Goal: Task Accomplishment & Management: Use online tool/utility

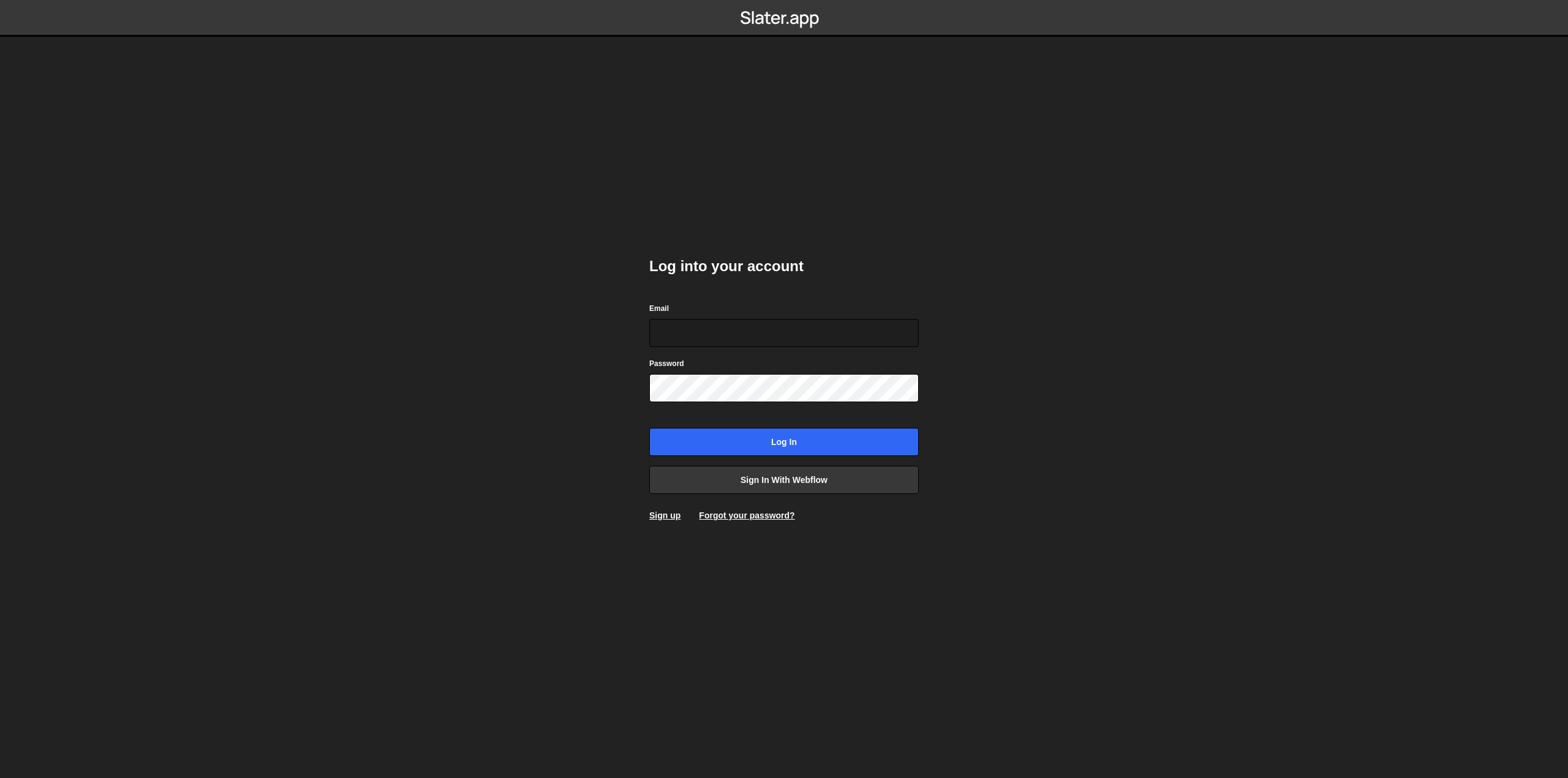
type input "pierre@bolk.studio"
click at [745, 434] on input "Log in" at bounding box center [783, 441] width 270 height 28
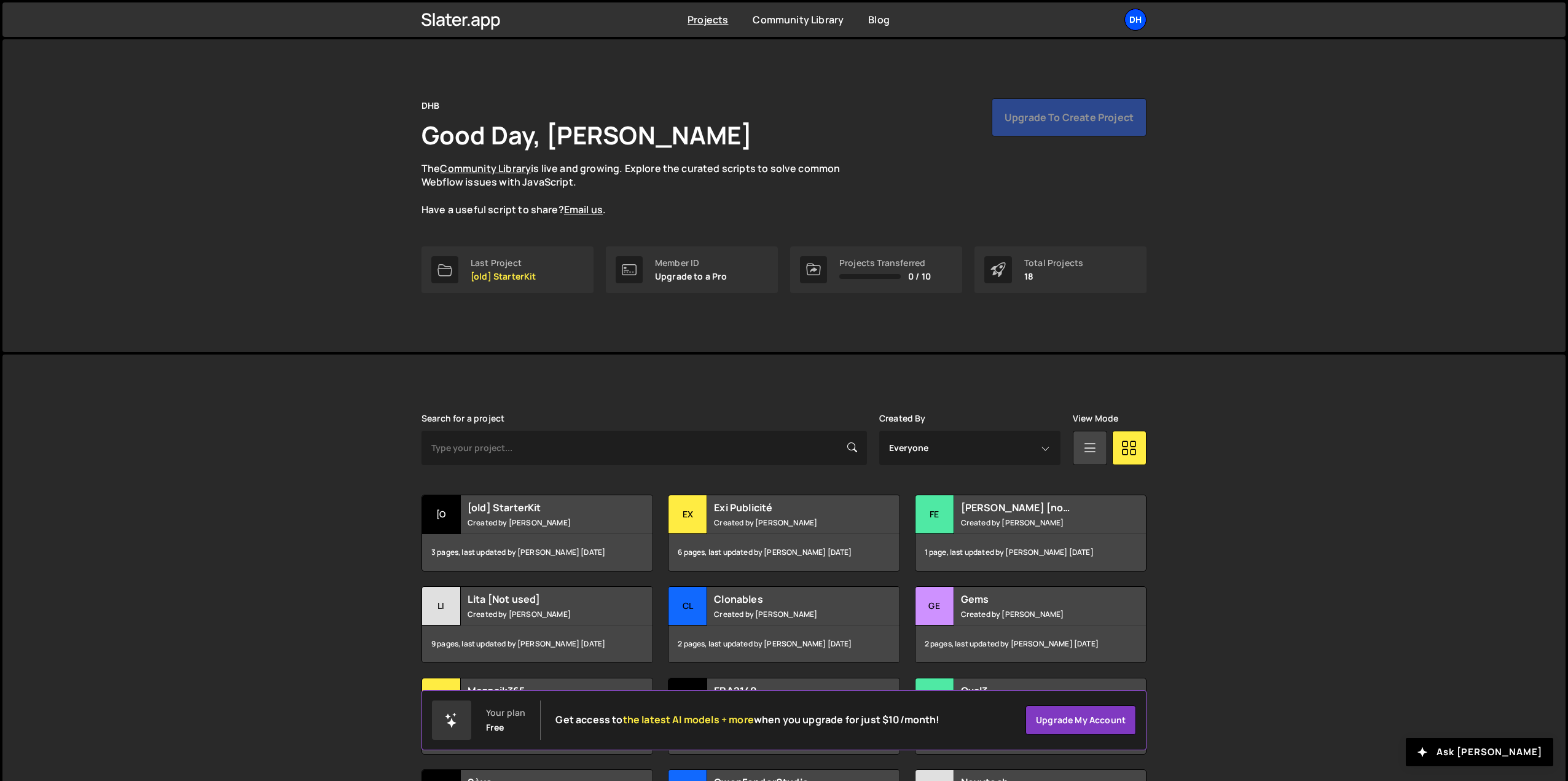
click at [1127, 26] on div "DH" at bounding box center [1135, 20] width 22 height 22
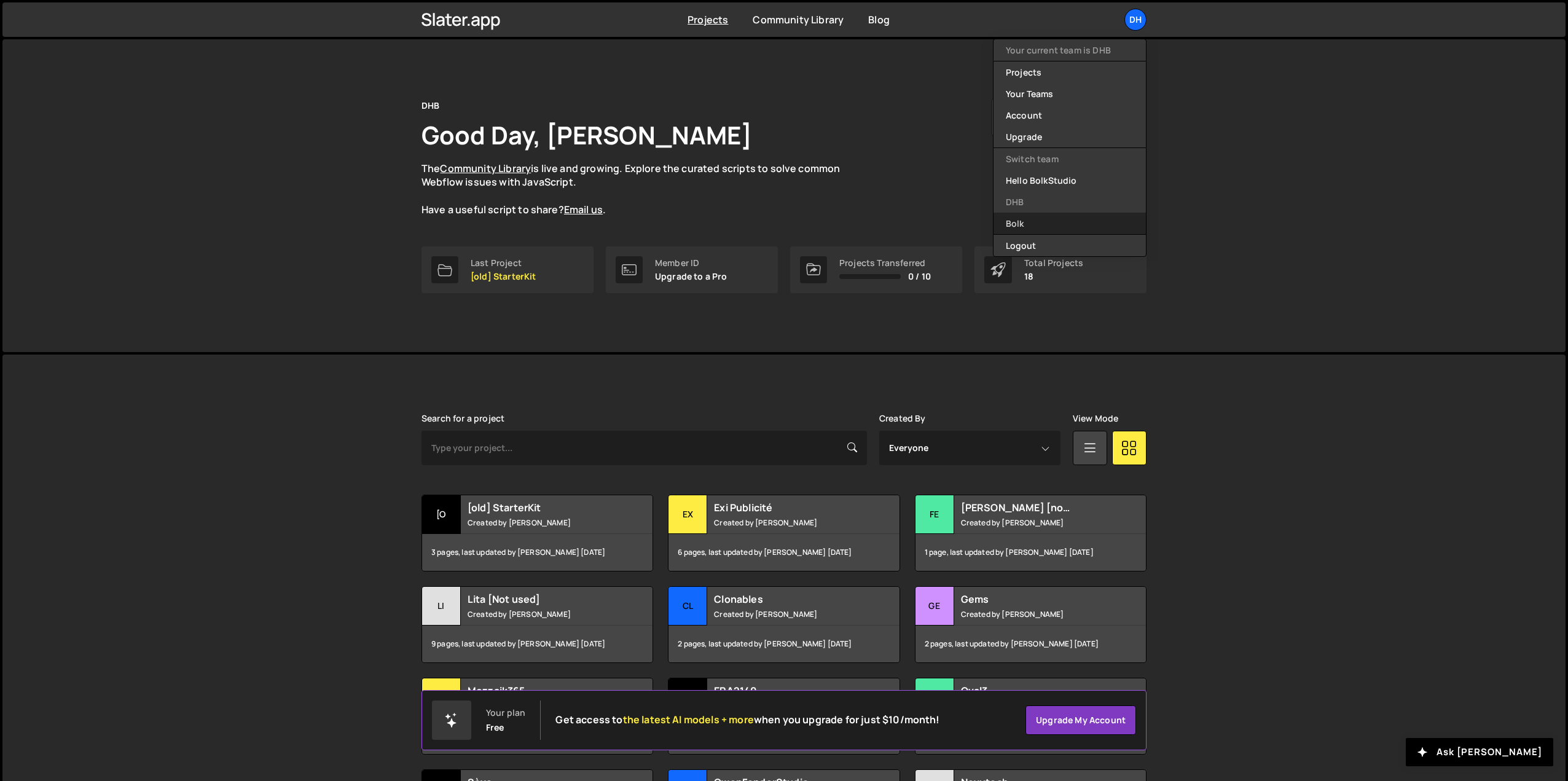
click at [1033, 226] on link "Bolk" at bounding box center [1069, 223] width 153 height 21
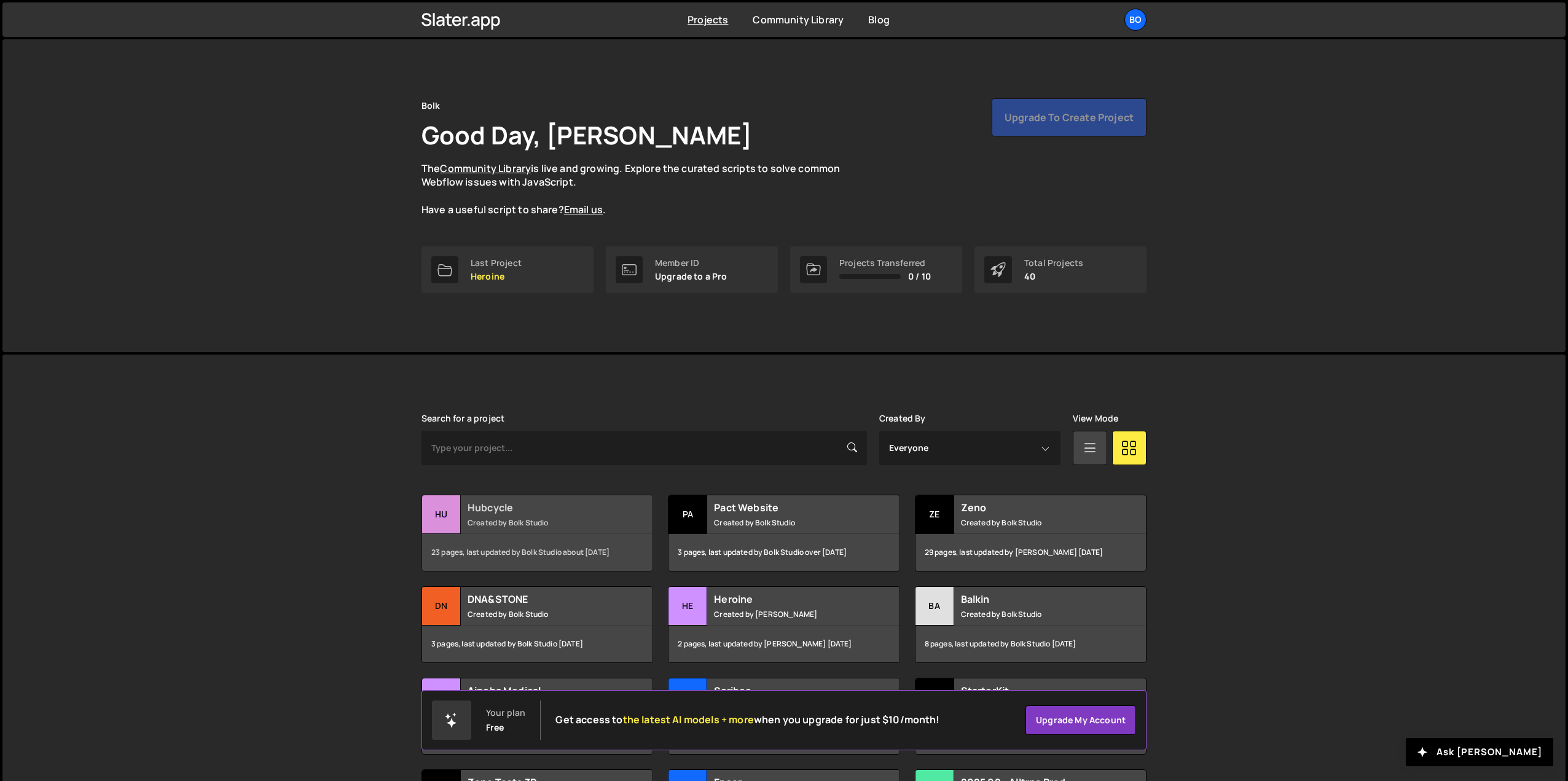
click at [539, 536] on div "23 pages, last updated by Bolk Studio about 2 months ago" at bounding box center [538, 552] width 231 height 37
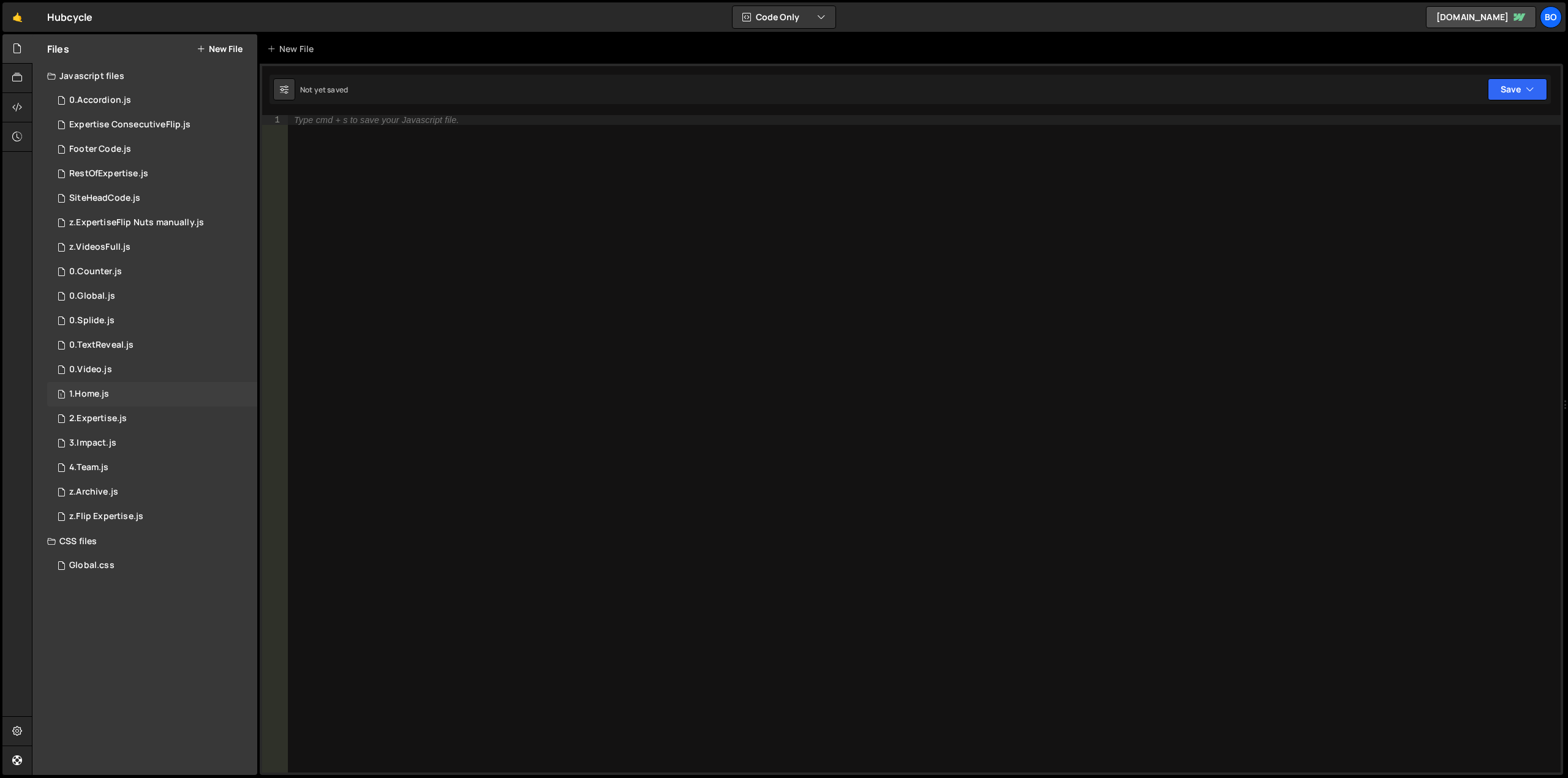
click at [78, 390] on div "1.Home.js" at bounding box center [89, 394] width 40 height 11
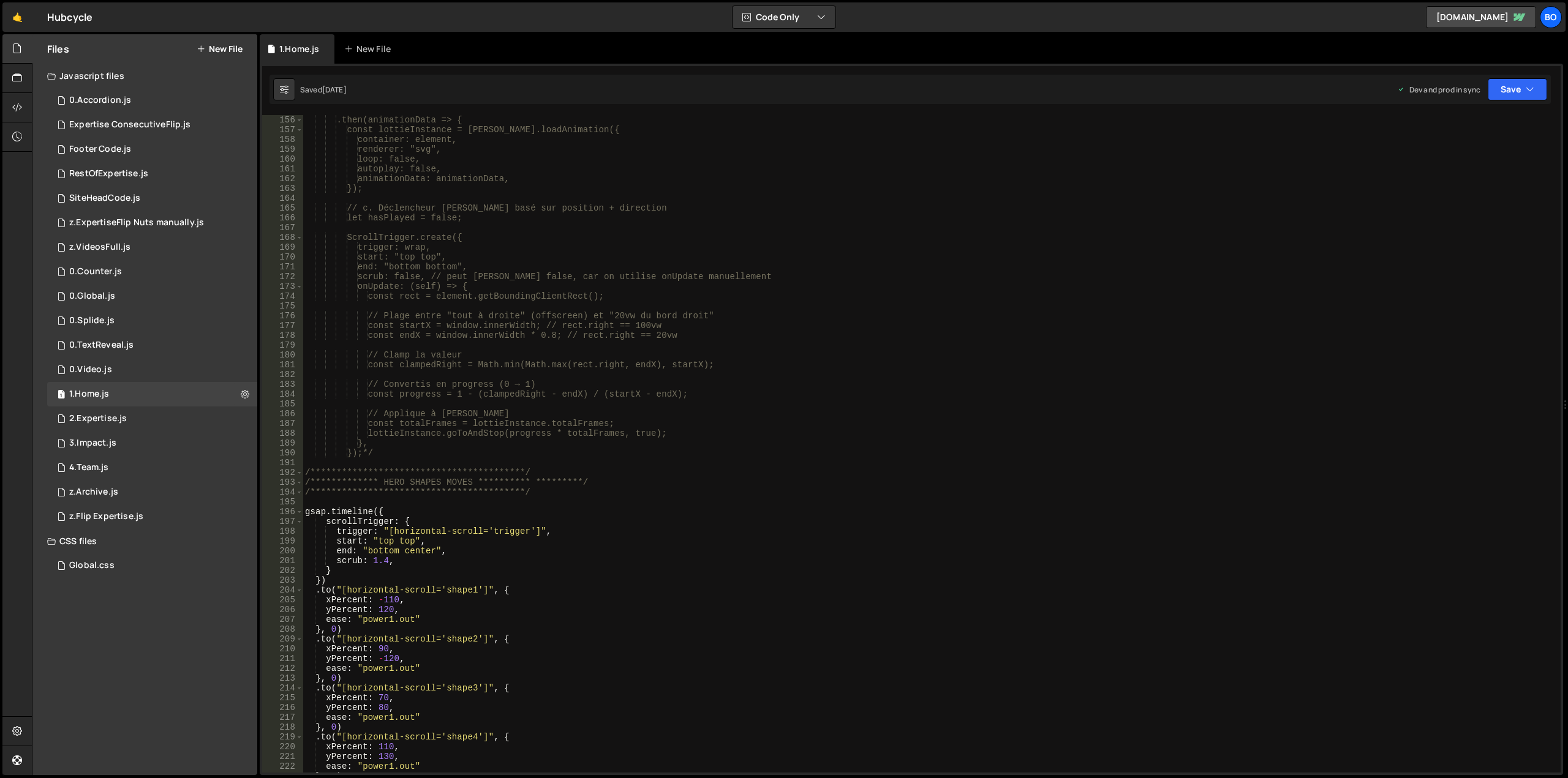
scroll to position [1579, 0]
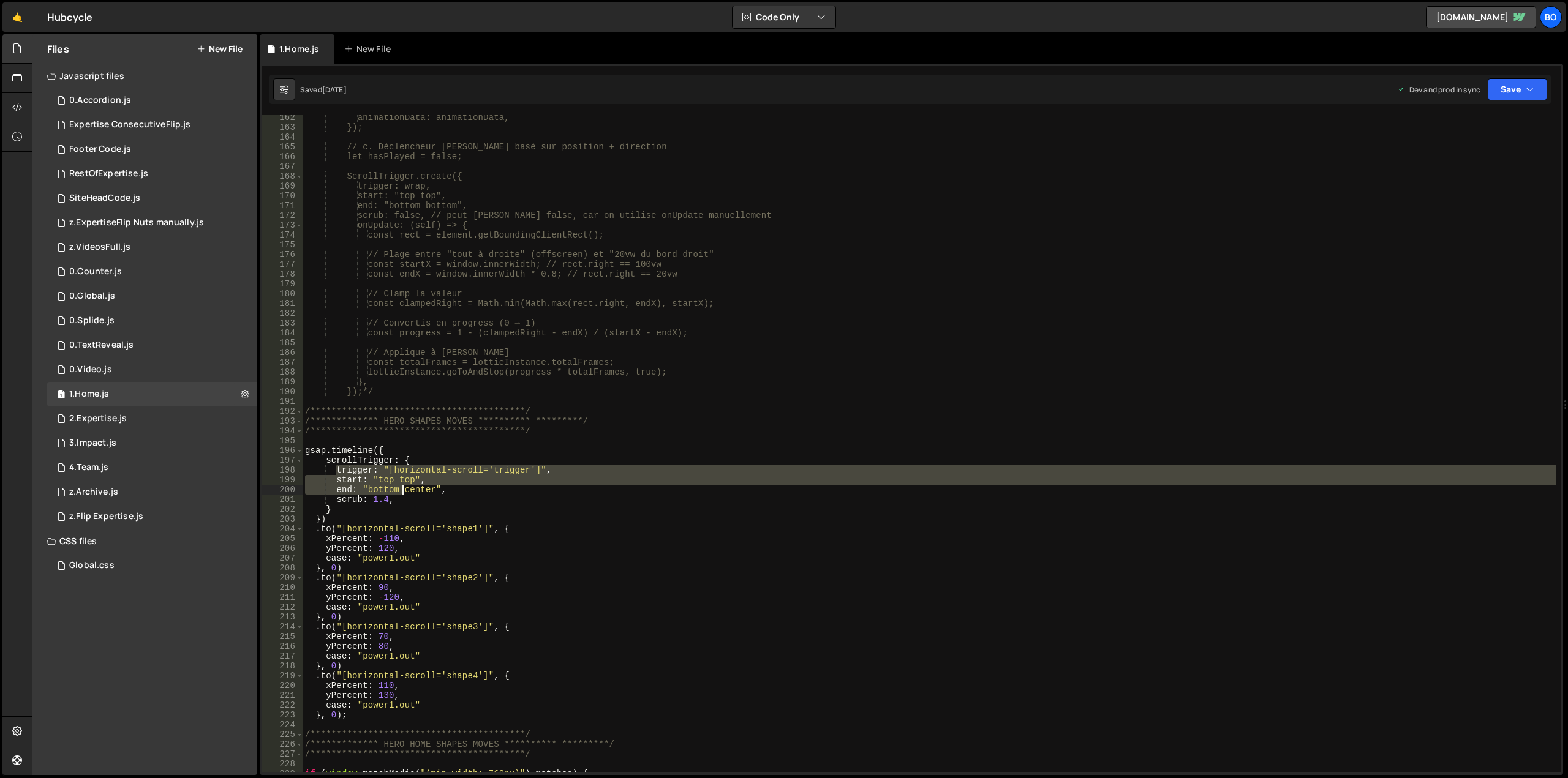
drag, startPoint x: 335, startPoint y: 469, endPoint x: 402, endPoint y: 492, distance: 70.8
click at [402, 492] on div "animationData: animationData, }); // c. Déclencheur [PERSON_NAME] basé sur posi…" at bounding box center [929, 451] width 1253 height 677
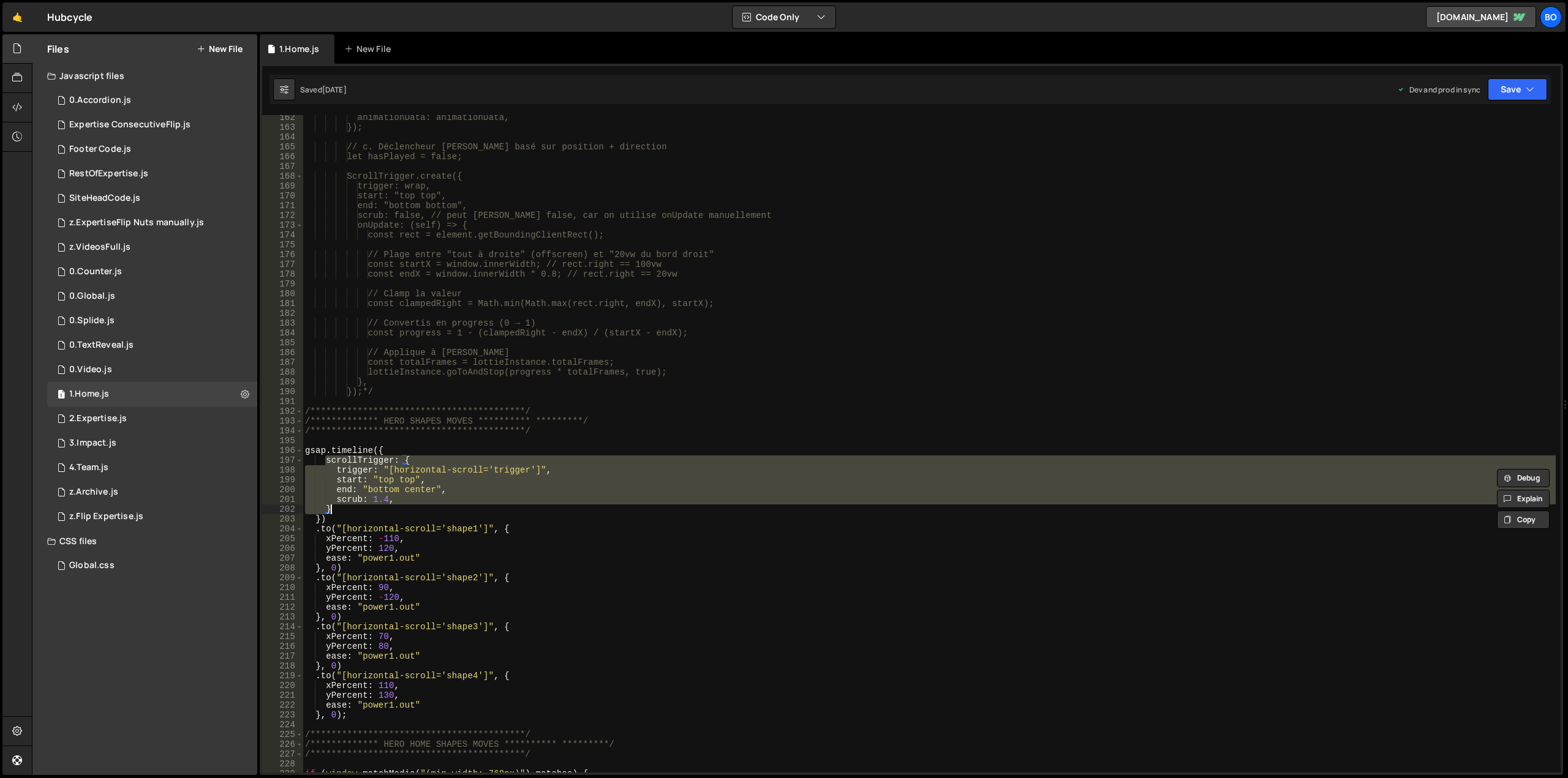
drag, startPoint x: 325, startPoint y: 460, endPoint x: 403, endPoint y: 506, distance: 90.6
click at [403, 506] on div "animationData: animationData, }); // c. Déclencheur [PERSON_NAME] basé sur posi…" at bounding box center [929, 451] width 1253 height 677
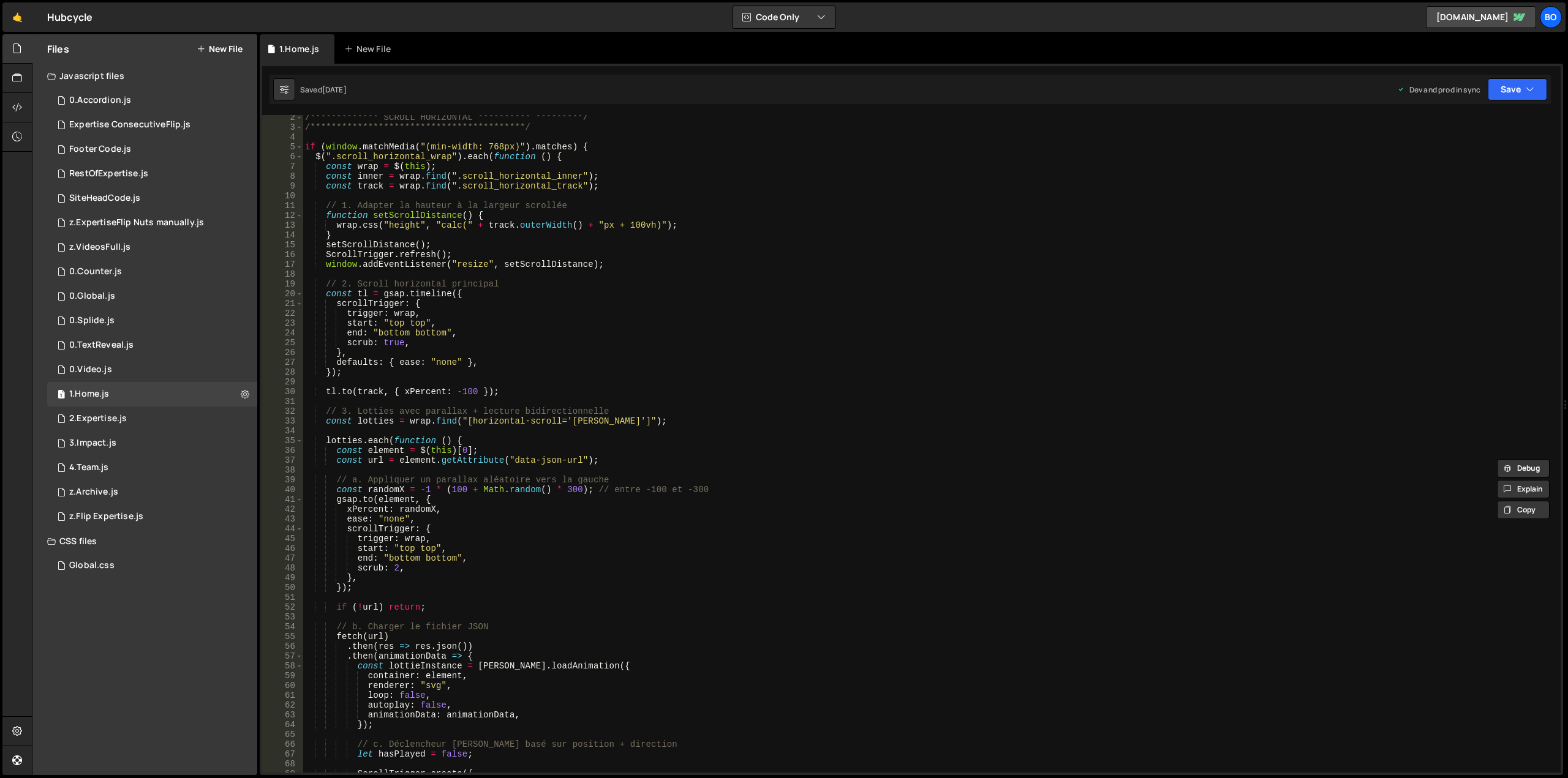
scroll to position [0, 0]
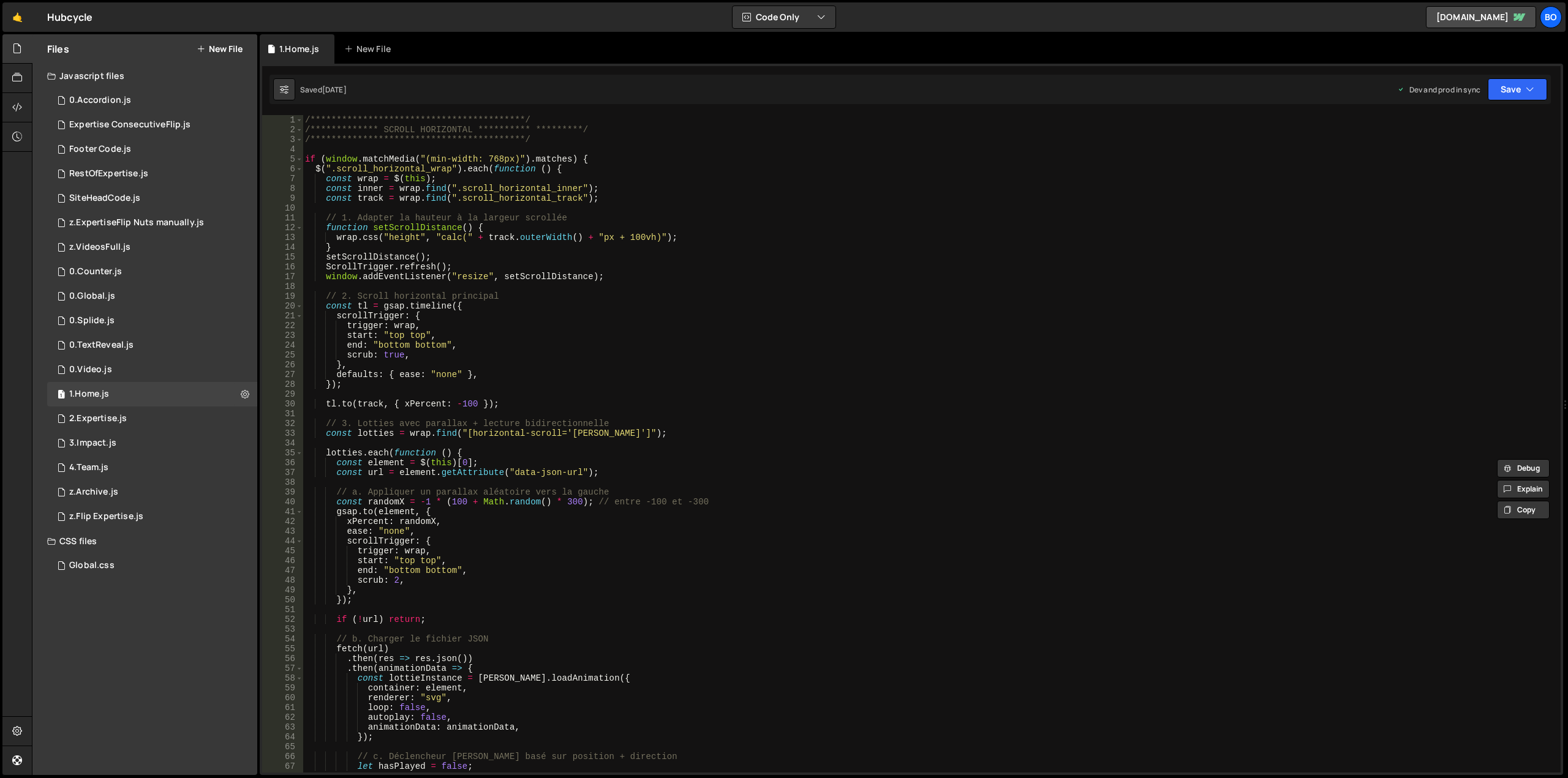
click at [307, 119] on div "**********" at bounding box center [929, 453] width 1253 height 677
paste textarea "});"
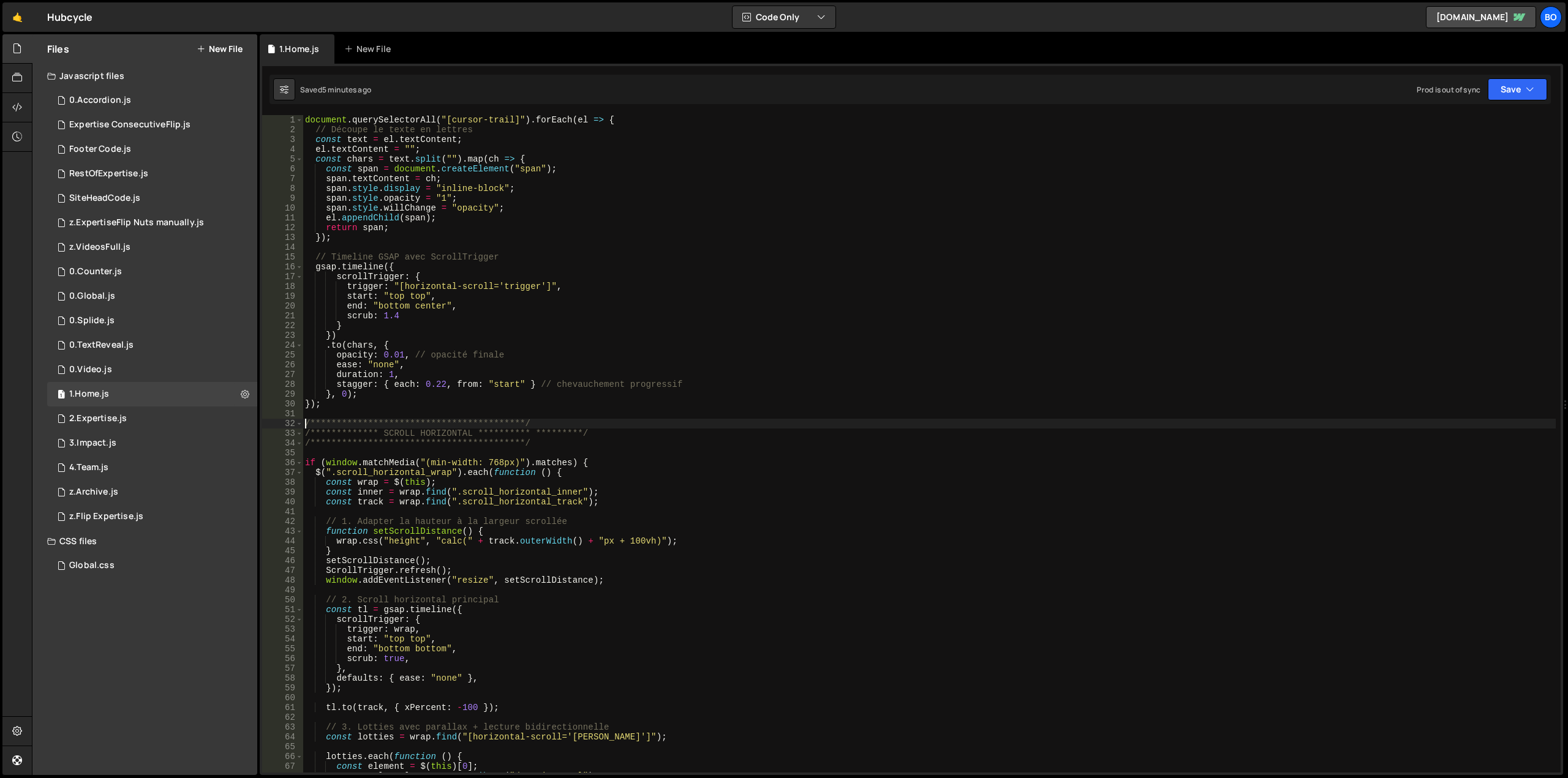
click at [426, 306] on div "document . querySelectorAll ( "[cursor-trail]" ) . forEach ( el => { // Découpe…" at bounding box center [929, 453] width 1253 height 677
click at [458, 331] on div "document . querySelectorAll ( "[cursor-trail]" ) . forEach ( el => { // Découpe…" at bounding box center [929, 453] width 1253 height 677
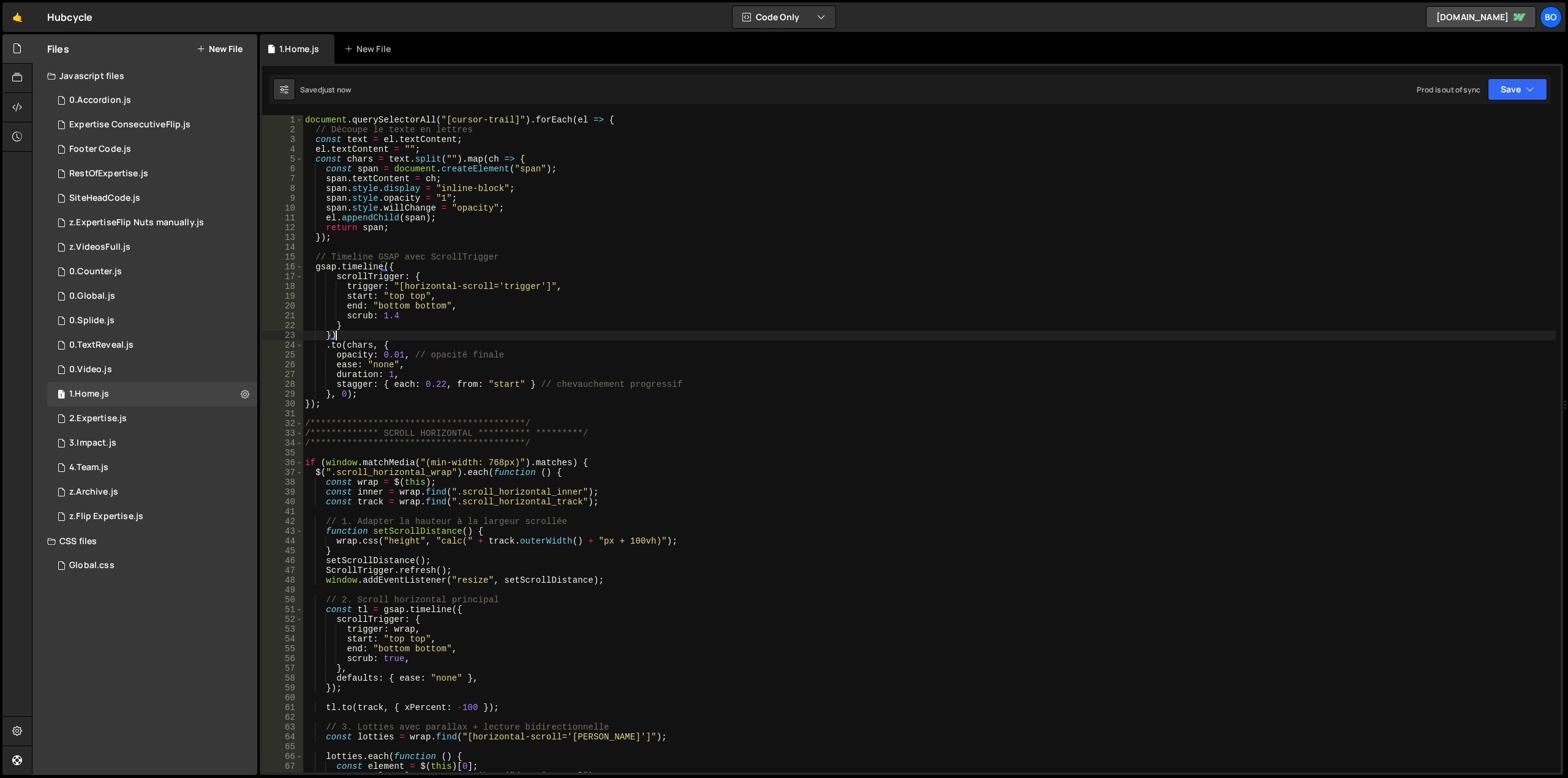
click at [401, 353] on div "document . querySelectorAll ( "[cursor-trail]" ) . forEach ( el => { // Découpe…" at bounding box center [929, 453] width 1253 height 677
drag, startPoint x: 381, startPoint y: 316, endPoint x: 398, endPoint y: 314, distance: 17.1
click at [398, 314] on div "document . querySelectorAll ( "[cursor-trail]" ) . forEach ( el => { // Découpe…" at bounding box center [929, 453] width 1253 height 677
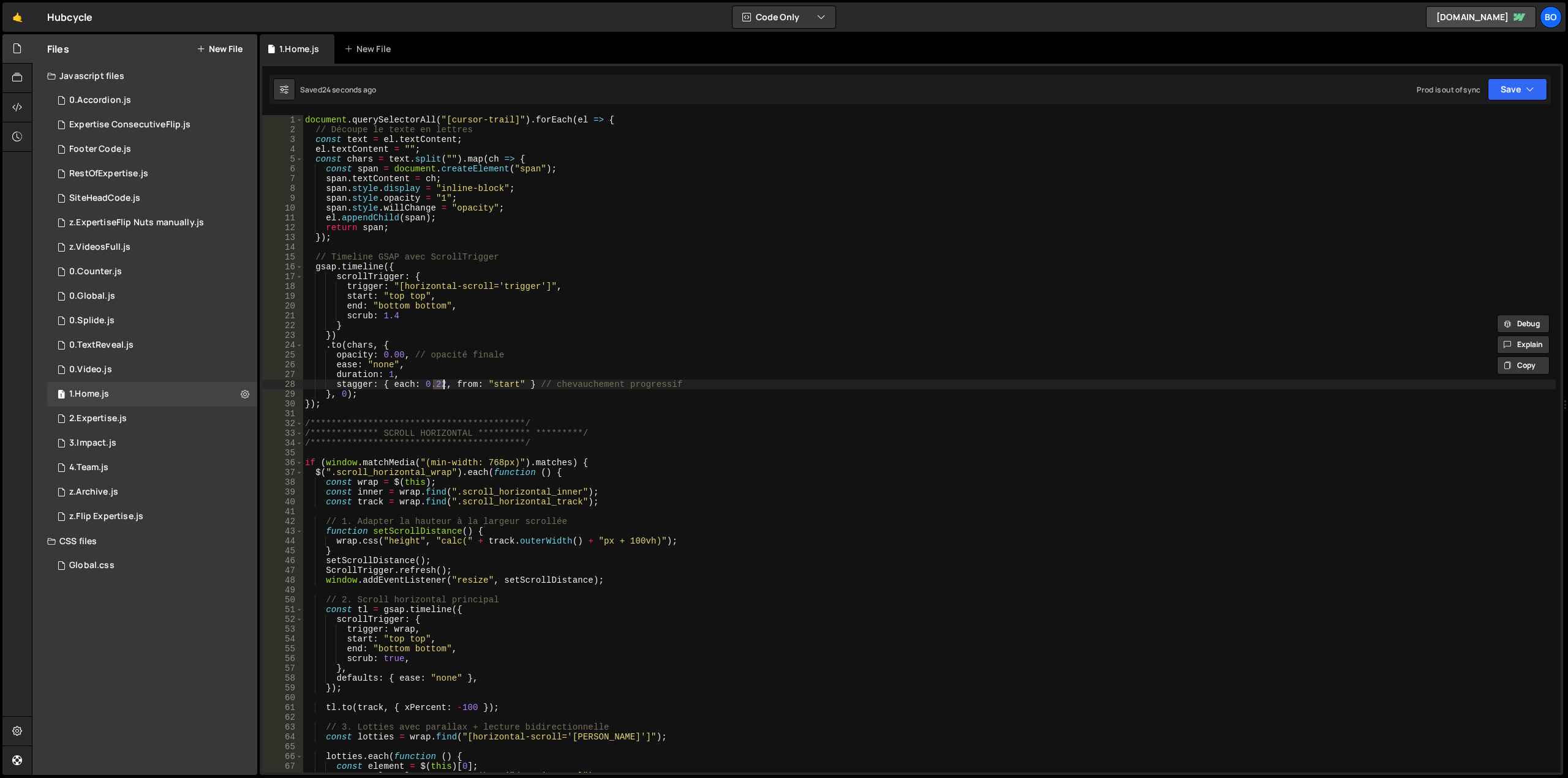
drag, startPoint x: 433, startPoint y: 383, endPoint x: 442, endPoint y: 382, distance: 9.1
click at [442, 382] on div "document . querySelectorAll ( "[cursor-trail]" ) . forEach ( el => { // Découpe…" at bounding box center [929, 453] width 1253 height 677
click at [423, 304] on div "document . querySelectorAll ( "[cursor-trail]" ) . forEach ( el => { // Découpe…" at bounding box center [929, 453] width 1253 height 677
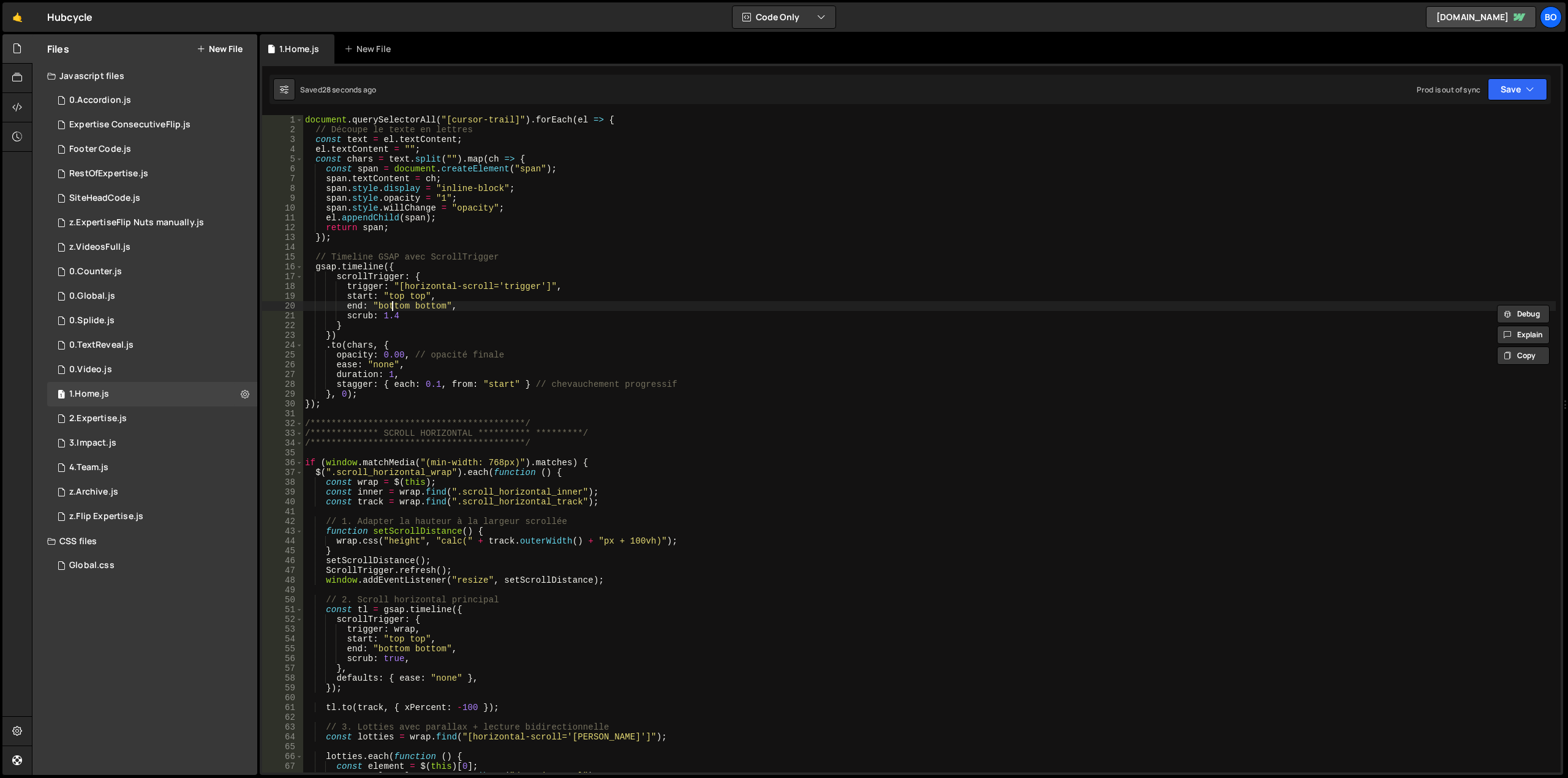
click at [391, 303] on div "document . querySelectorAll ( "[cursor-trail]" ) . forEach ( el => { // Découpe…" at bounding box center [929, 453] width 1253 height 677
click at [412, 305] on div "document . querySelectorAll ( "[cursor-trail]" ) . forEach ( el => { // Découpe…" at bounding box center [929, 453] width 1253 height 677
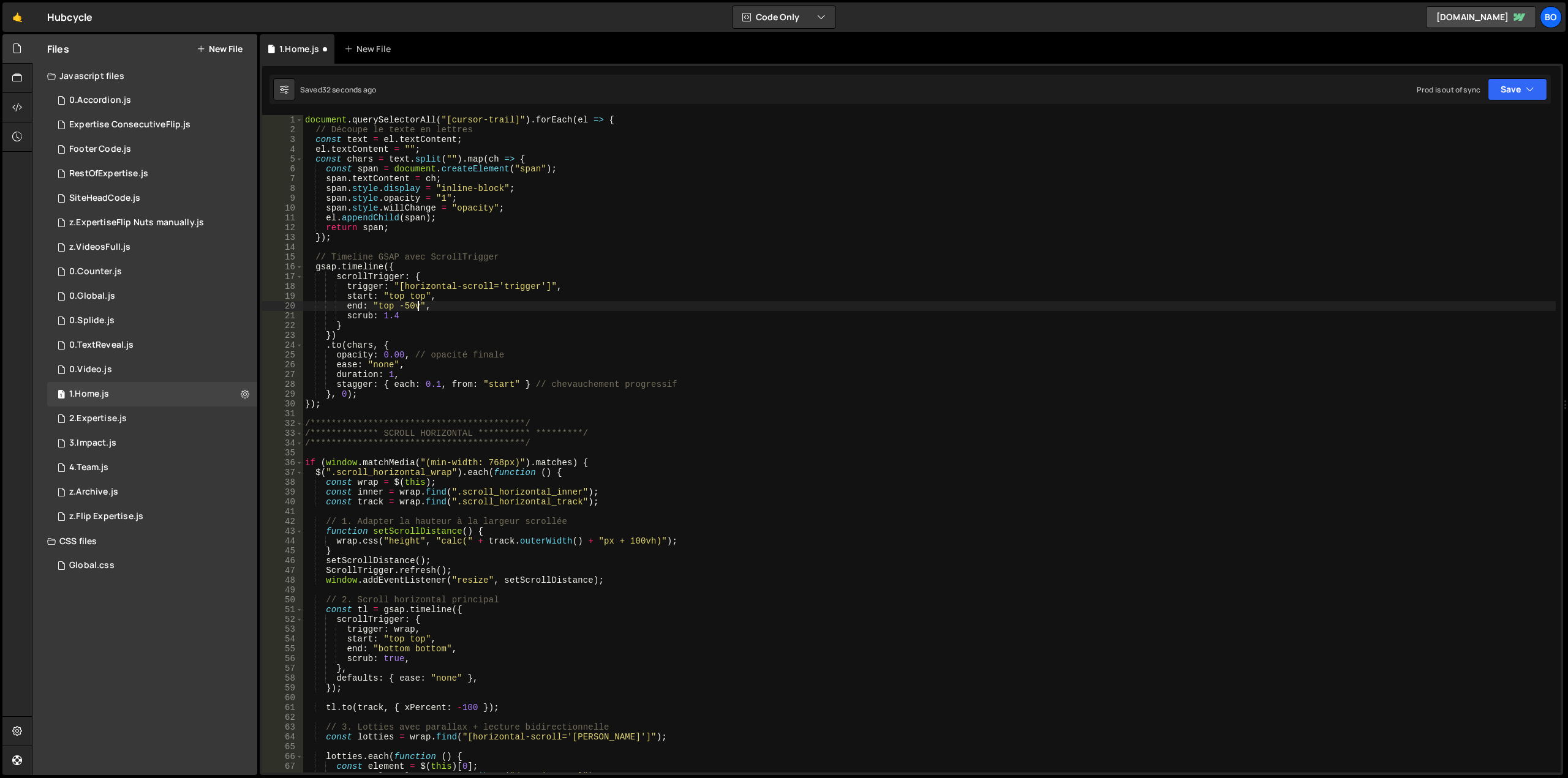
scroll to position [0, 8]
click at [407, 303] on div "document . querySelectorAll ( "[cursor-trail]" ) . forEach ( el => { // Découpe…" at bounding box center [929, 453] width 1253 height 677
type textarea "end: "top -100vh","
click at [355, 411] on div "document . querySelectorAll ( "[cursor-trail]" ) . forEach ( el => { // Découpe…" at bounding box center [929, 453] width 1253 height 677
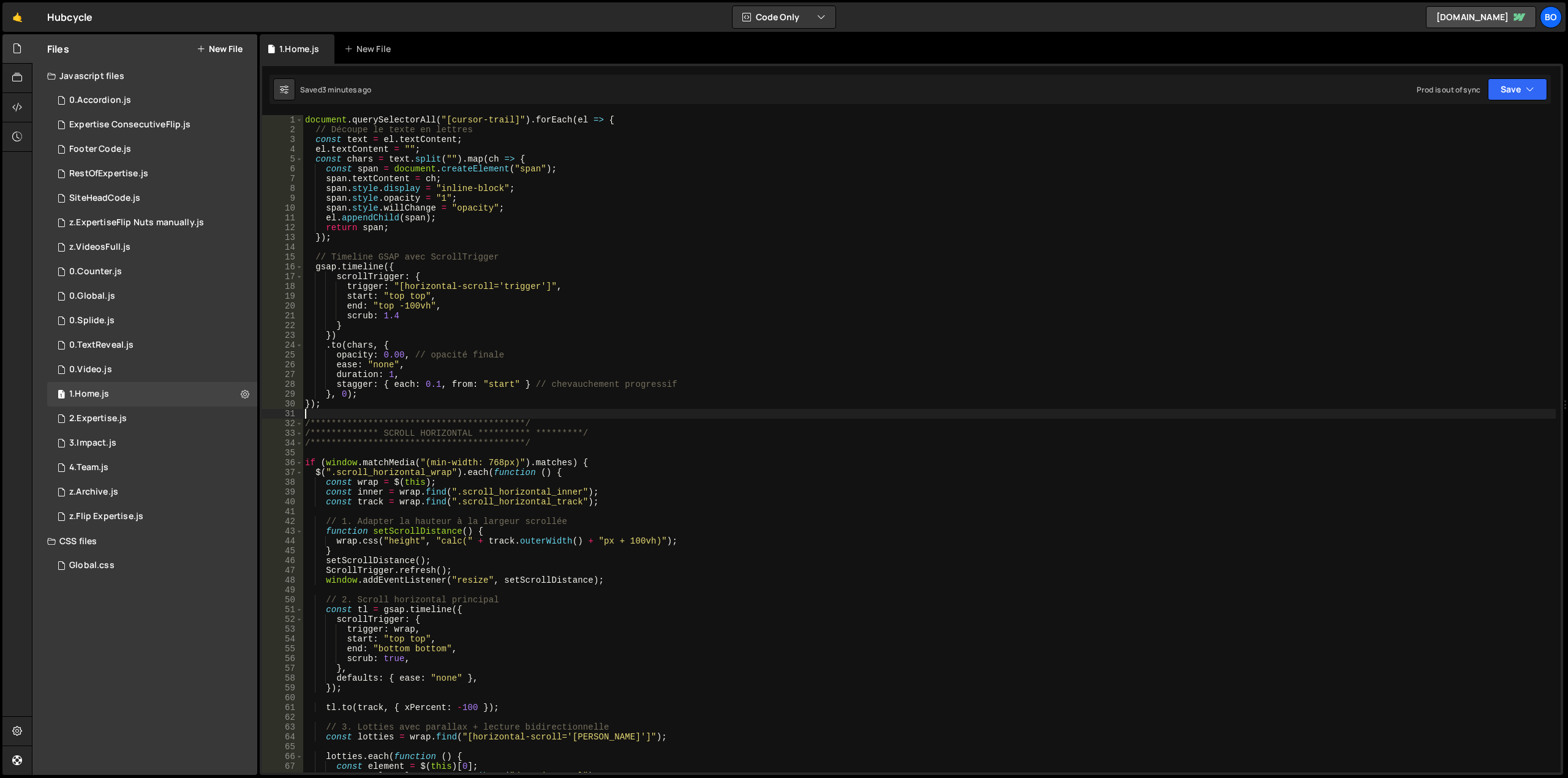
scroll to position [0, 0]
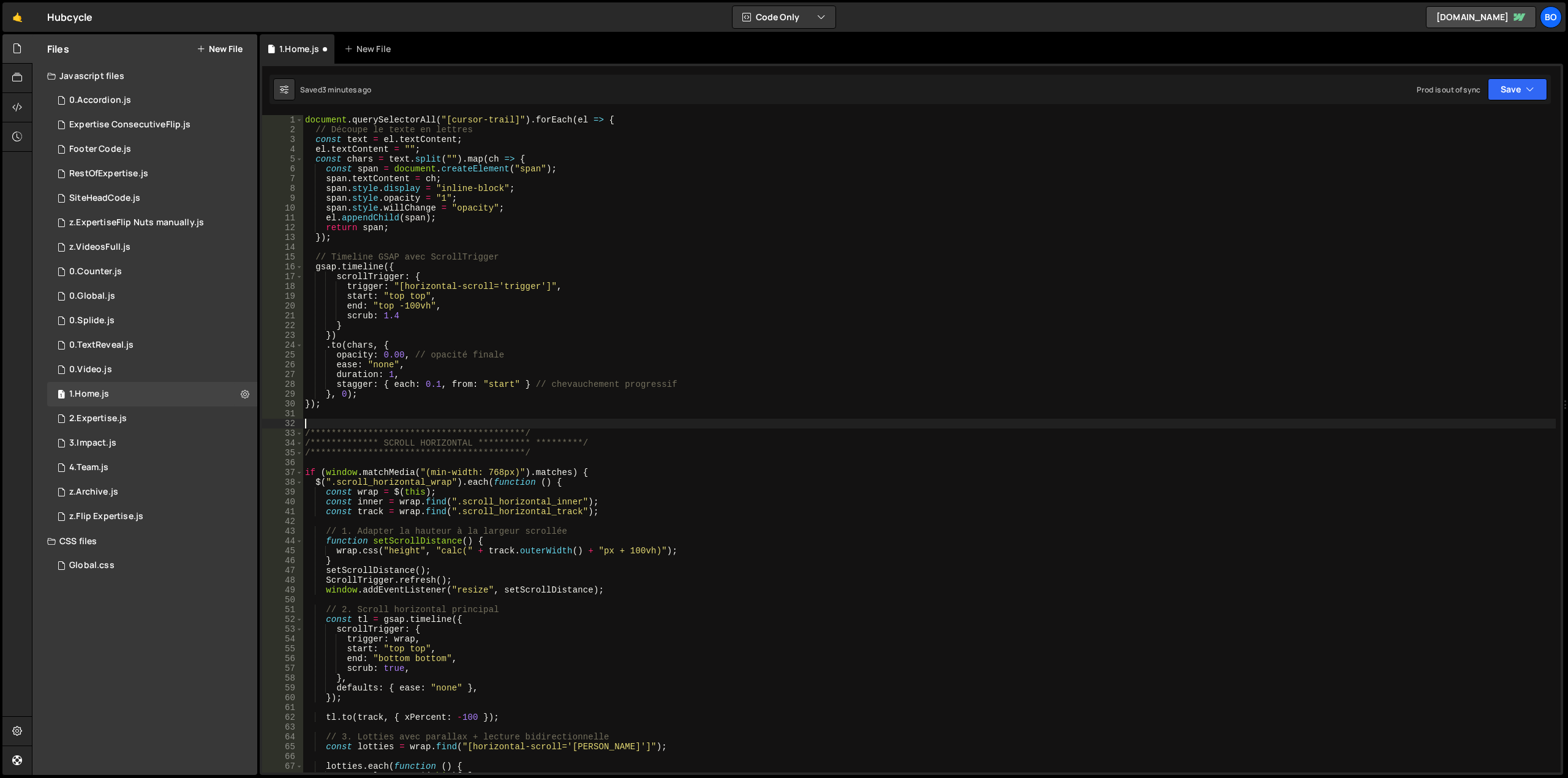
paste textarea "});"
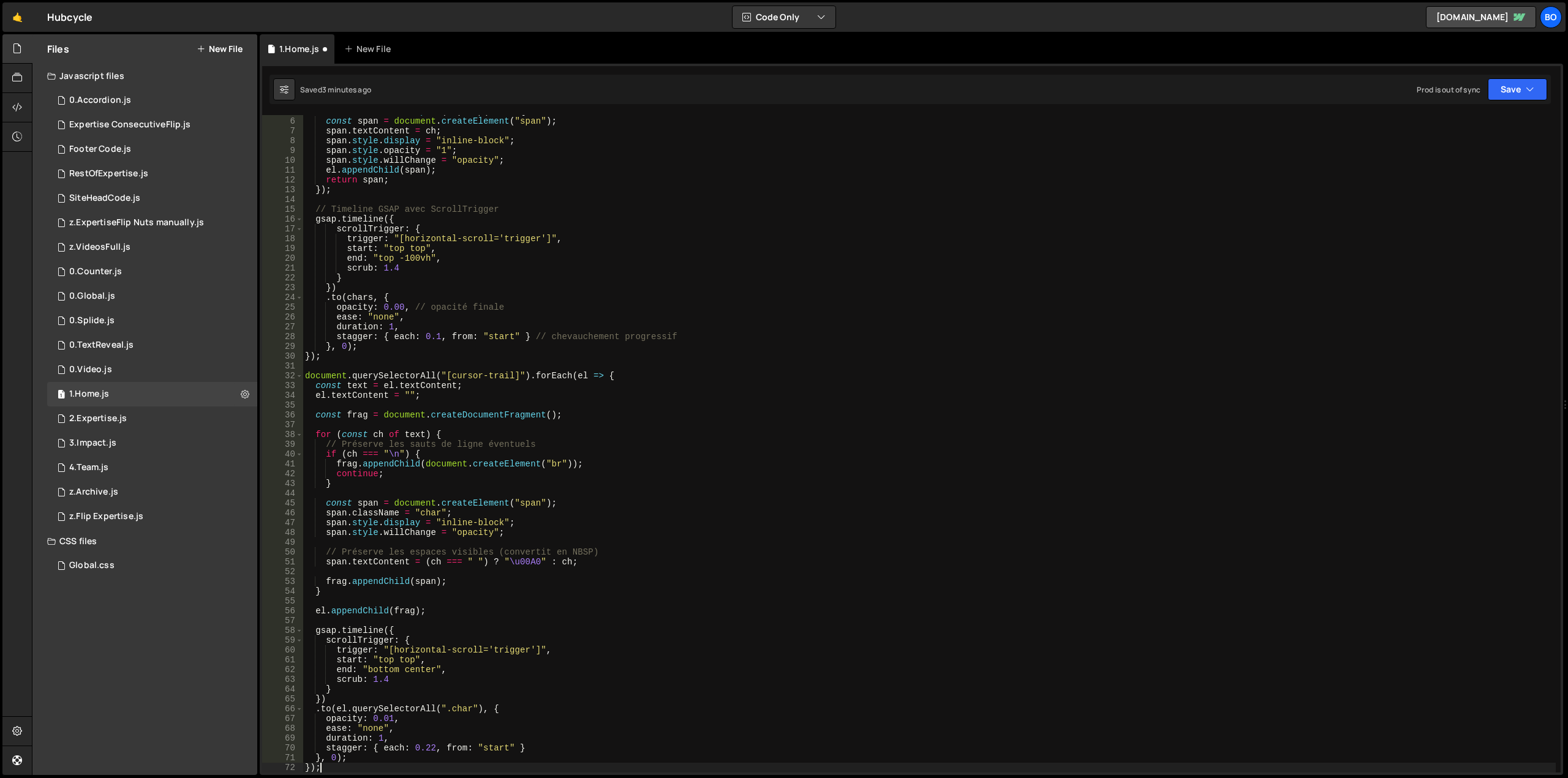
scroll to position [48, 0]
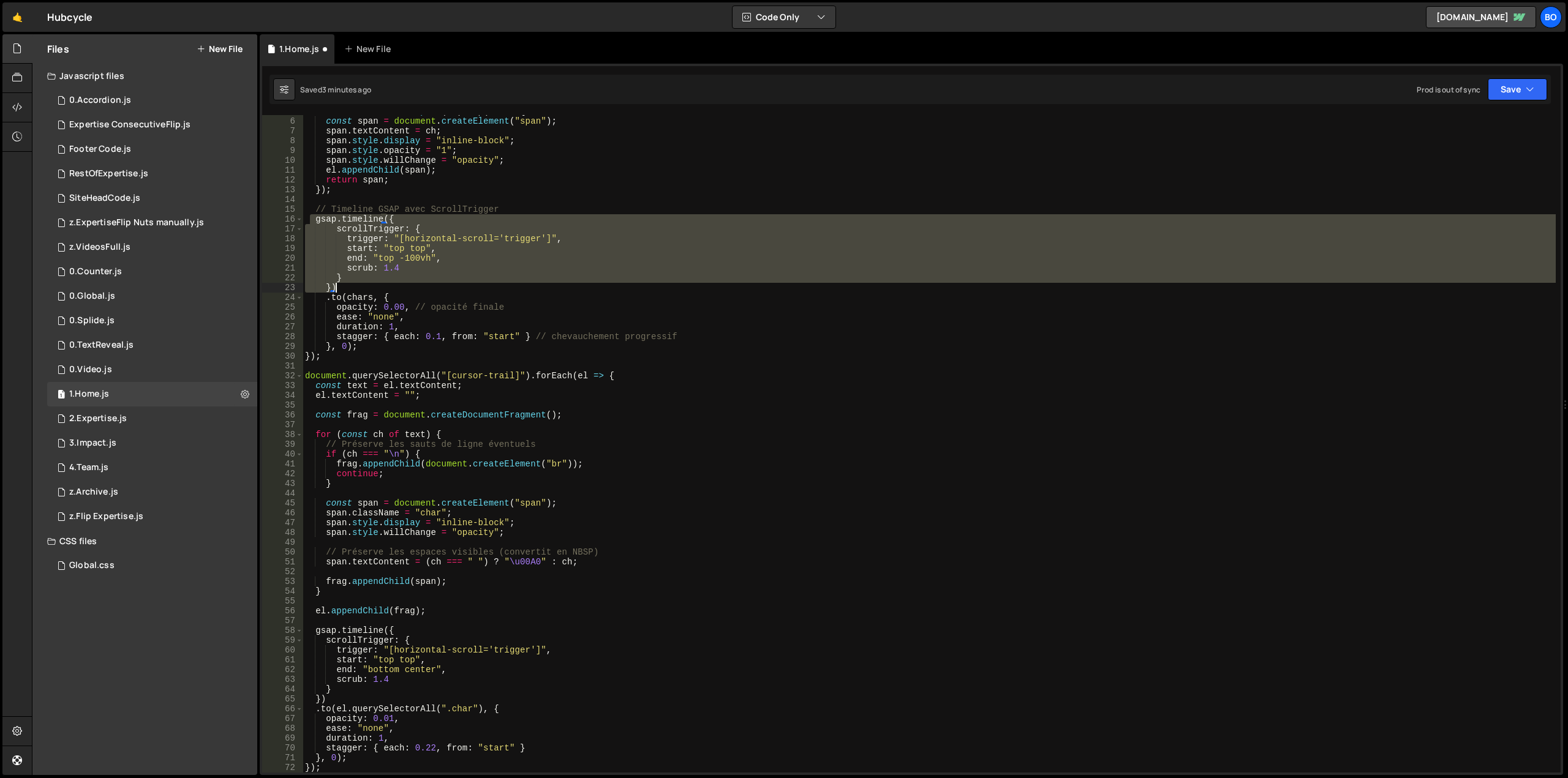
drag, startPoint x: 311, startPoint y: 218, endPoint x: 352, endPoint y: 283, distance: 76.9
click at [352, 283] on div "const chars = text . split ( "" ) . map ( ch => { const span = document . creat…" at bounding box center [929, 445] width 1253 height 677
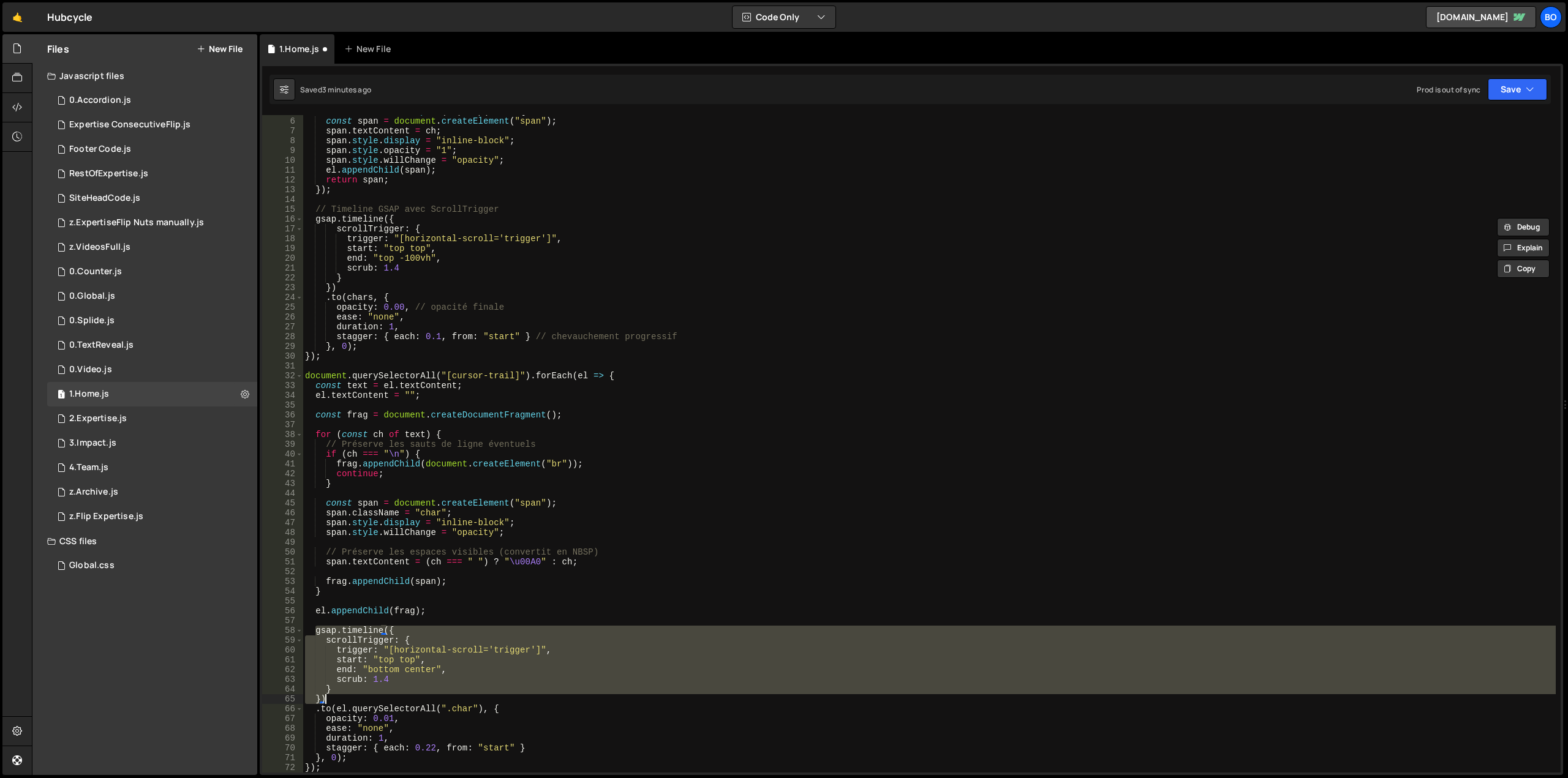
drag, startPoint x: 314, startPoint y: 630, endPoint x: 347, endPoint y: 696, distance: 73.8
click at [347, 696] on div "const chars = text . split ( "" ) . map ( ch => { const span = document . creat…" at bounding box center [929, 445] width 1253 height 677
paste textarea
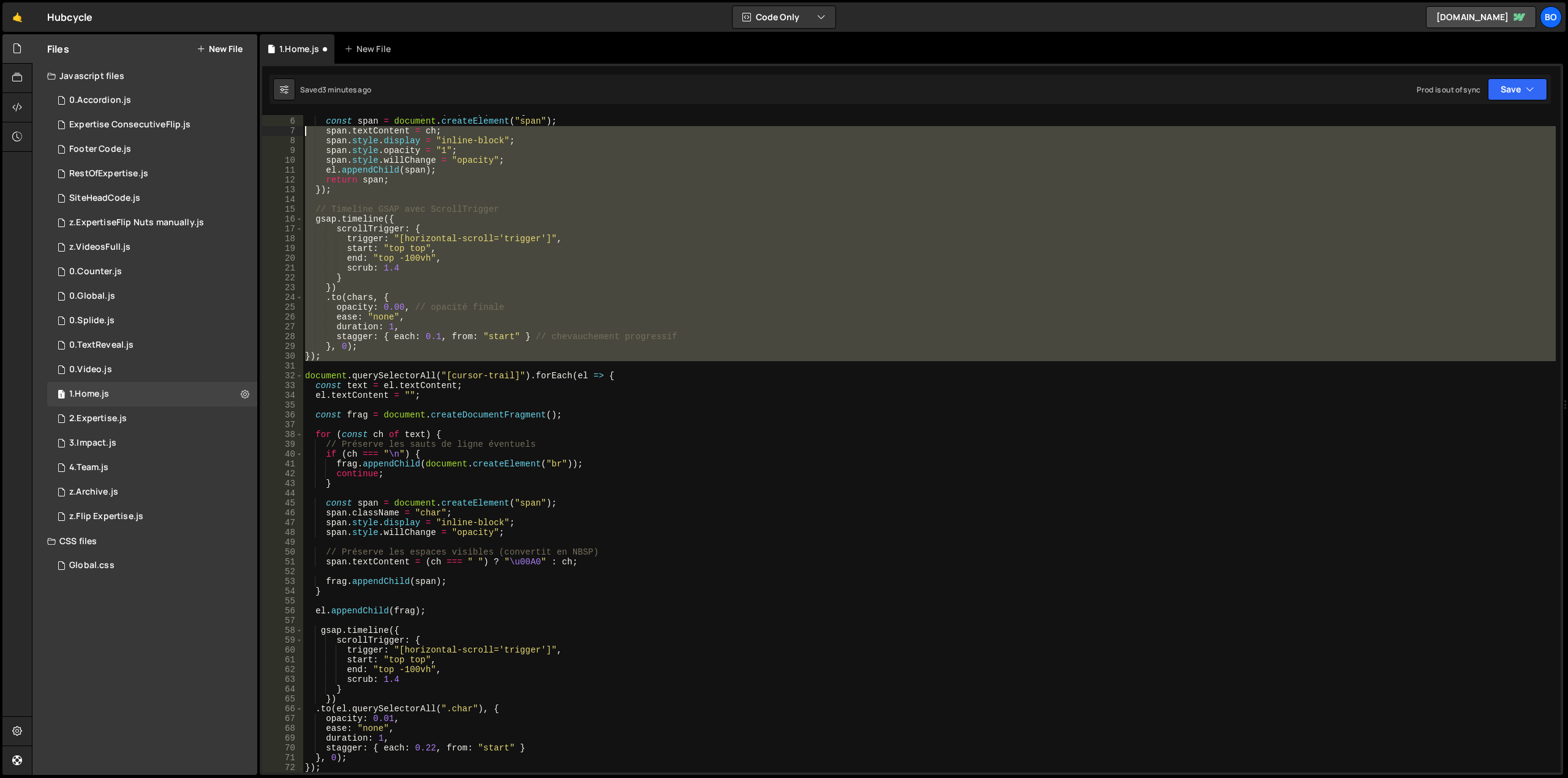
scroll to position [0, 0]
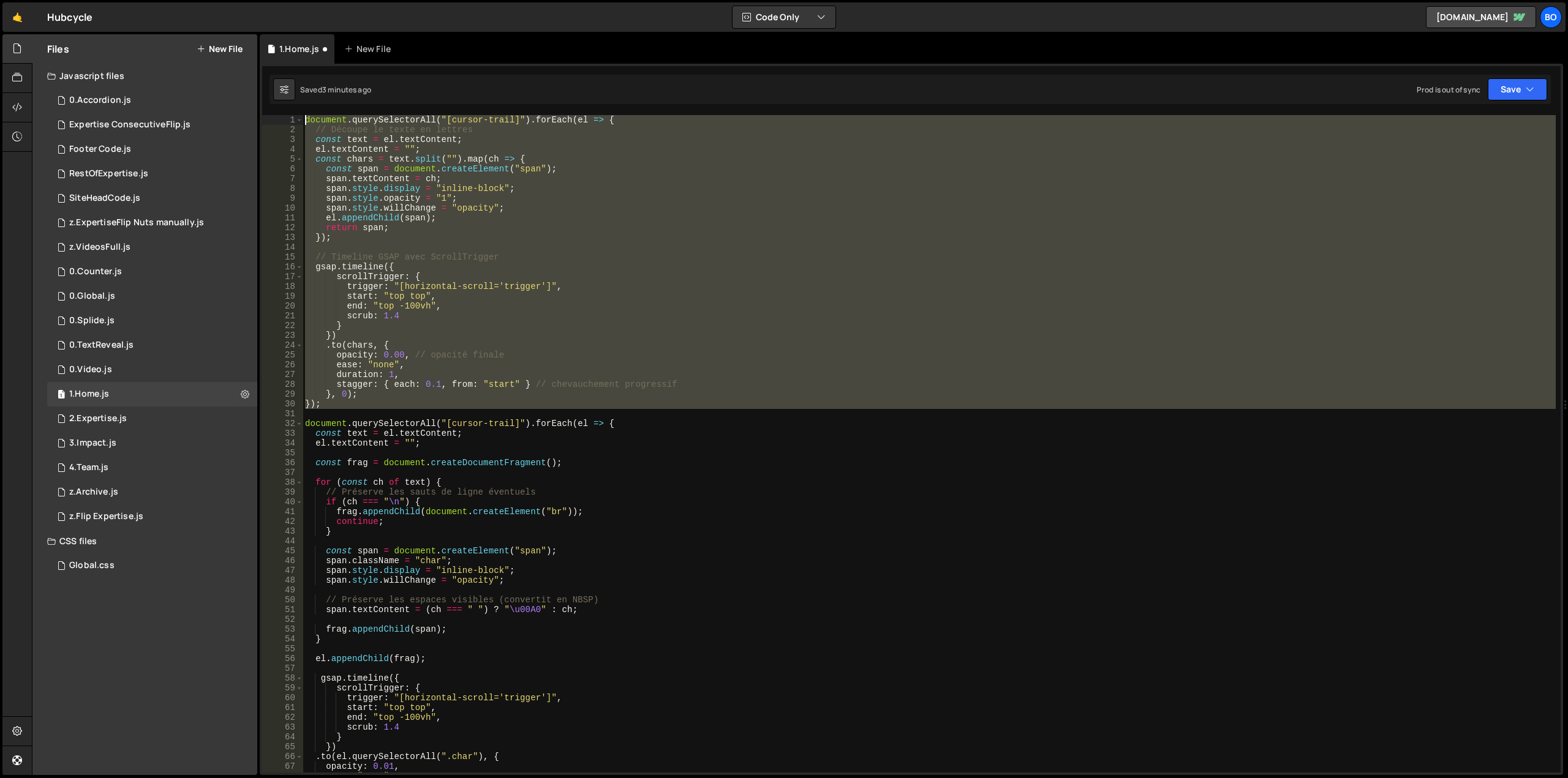
drag, startPoint x: 330, startPoint y: 364, endPoint x: 222, endPoint y: 82, distance: 302.0
click at [222, 82] on div "Files New File Javascript files 1 0.Accordion.js 0 0 Expertise ConsecutiveFlip.…" at bounding box center [800, 405] width 1536 height 742
type textarea "document.querySelectorAll("[cursor-trail]").forEach(el => { // Découpe le texte…"
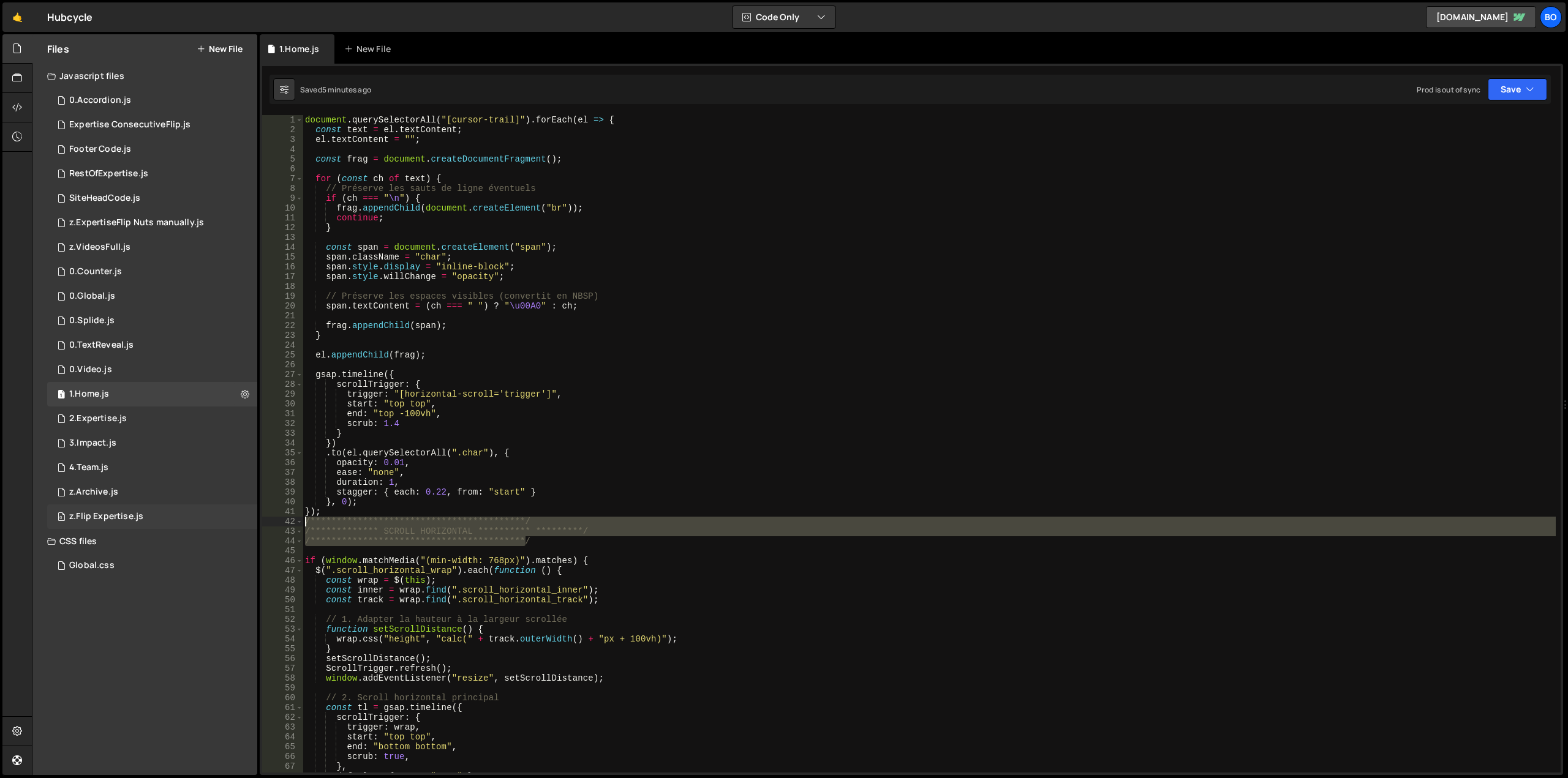
drag, startPoint x: 533, startPoint y: 542, endPoint x: 212, endPoint y: 521, distance: 321.7
click at [212, 521] on div "Files New File Javascript files 1 0.Accordion.js 0 0 Expertise ConsecutiveFlip.…" at bounding box center [800, 405] width 1536 height 742
click at [304, 119] on div "document . querySelectorAll ( "[cursor-trail]" ) . forEach ( el => { const text…" at bounding box center [929, 453] width 1253 height 677
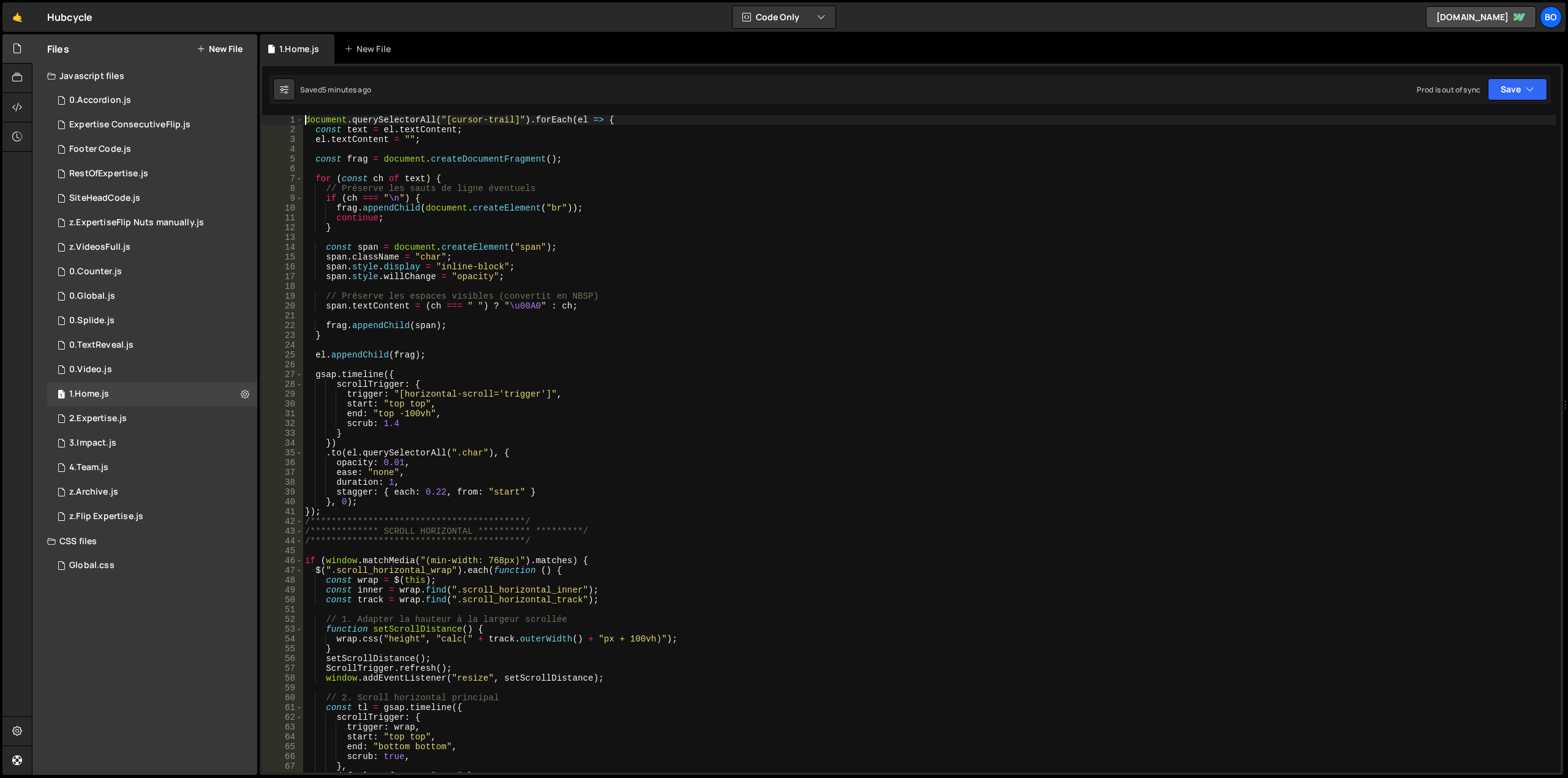
paste textarea "**********"
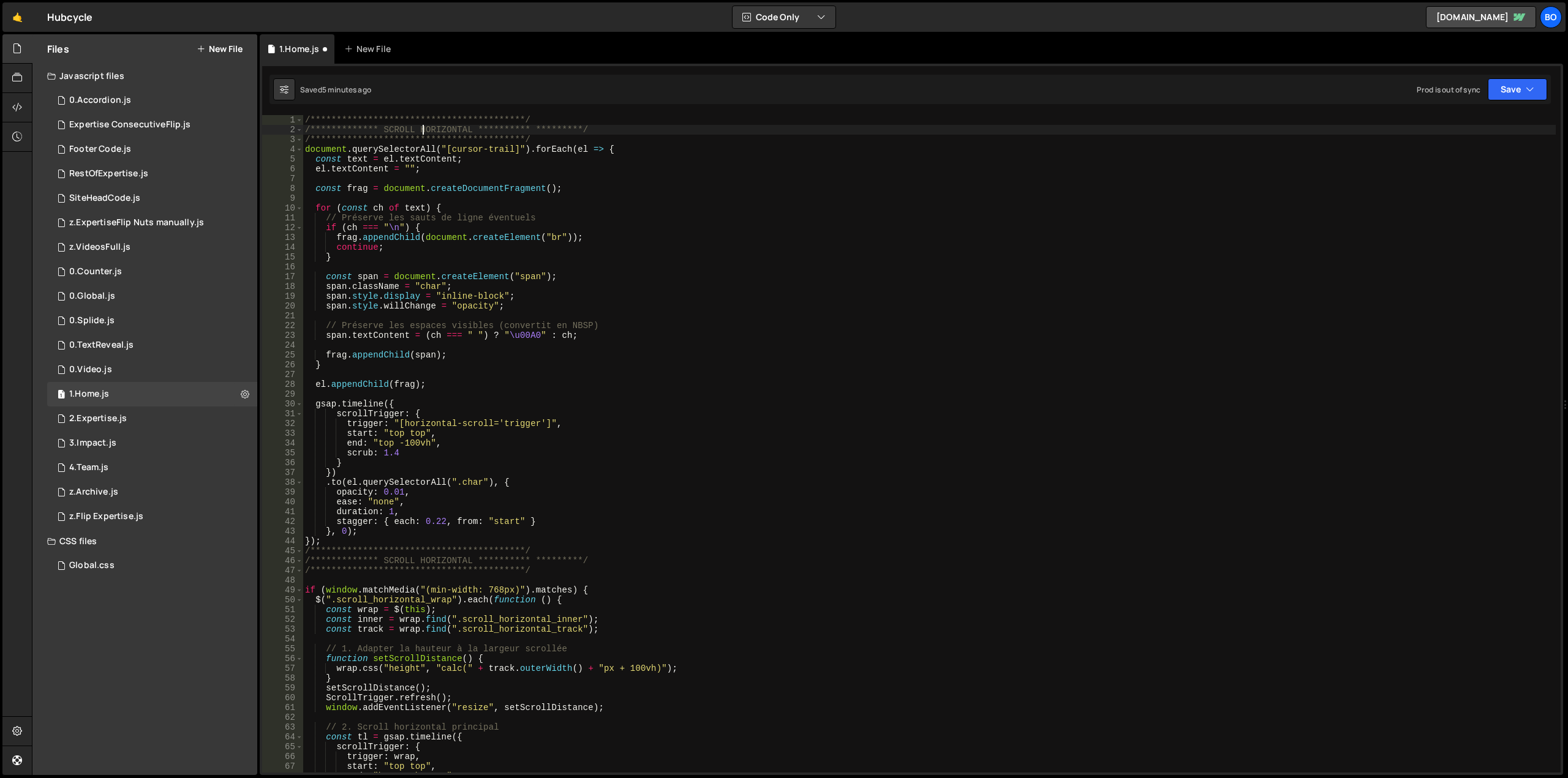
click at [422, 131] on div "**********" at bounding box center [929, 453] width 1253 height 677
type textarea "**********"
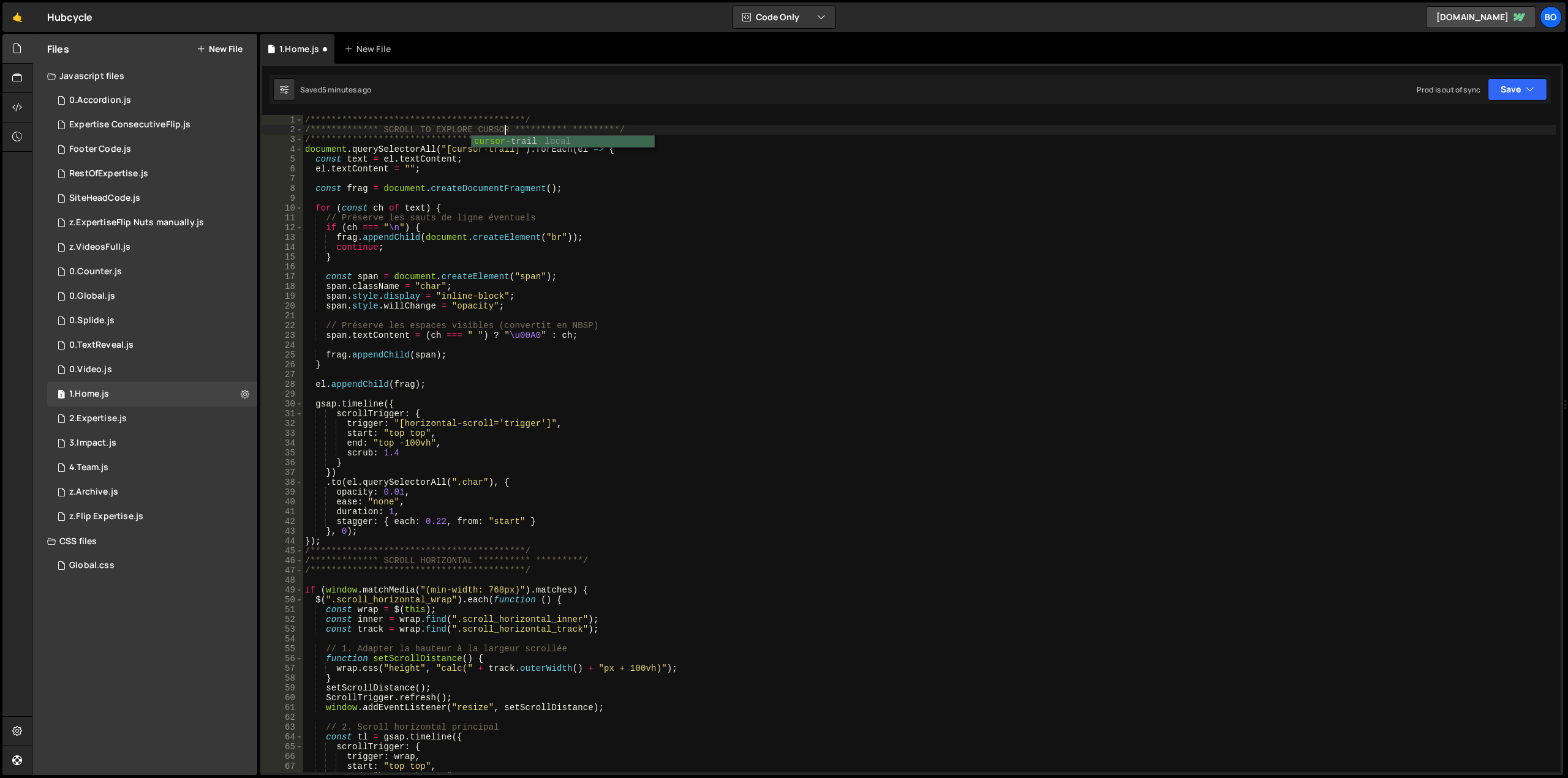
click at [621, 267] on div "**********" at bounding box center [929, 453] width 1253 height 677
click at [411, 440] on div "**********" at bounding box center [929, 453] width 1253 height 677
click at [381, 443] on div "**********" at bounding box center [929, 453] width 1253 height 677
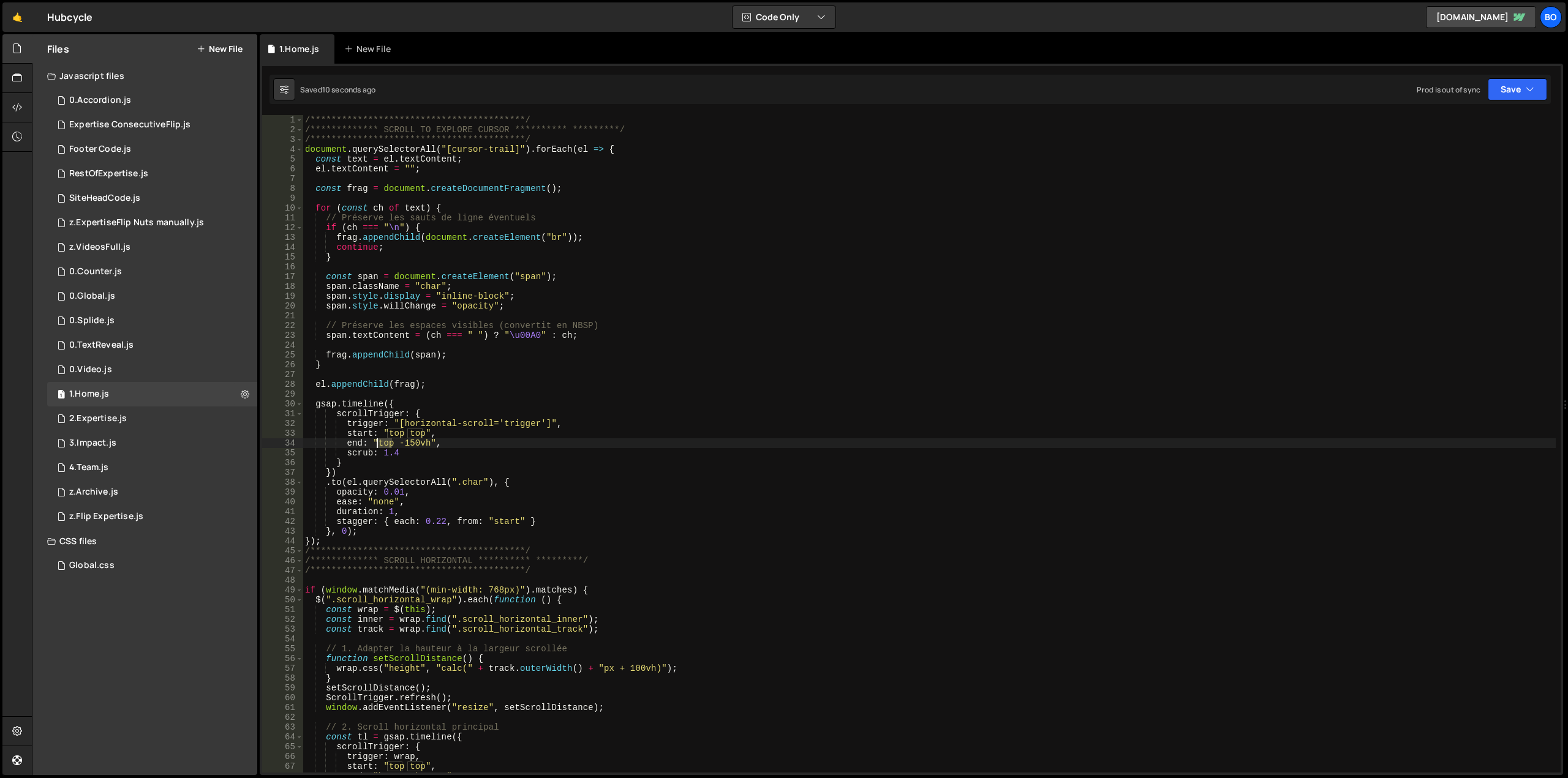
click at [381, 443] on div "**********" at bounding box center [929, 453] width 1253 height 677
drag, startPoint x: 397, startPoint y: 443, endPoint x: 426, endPoint y: 441, distance: 29.1
click at [426, 441] on div "**********" at bounding box center [929, 453] width 1253 height 677
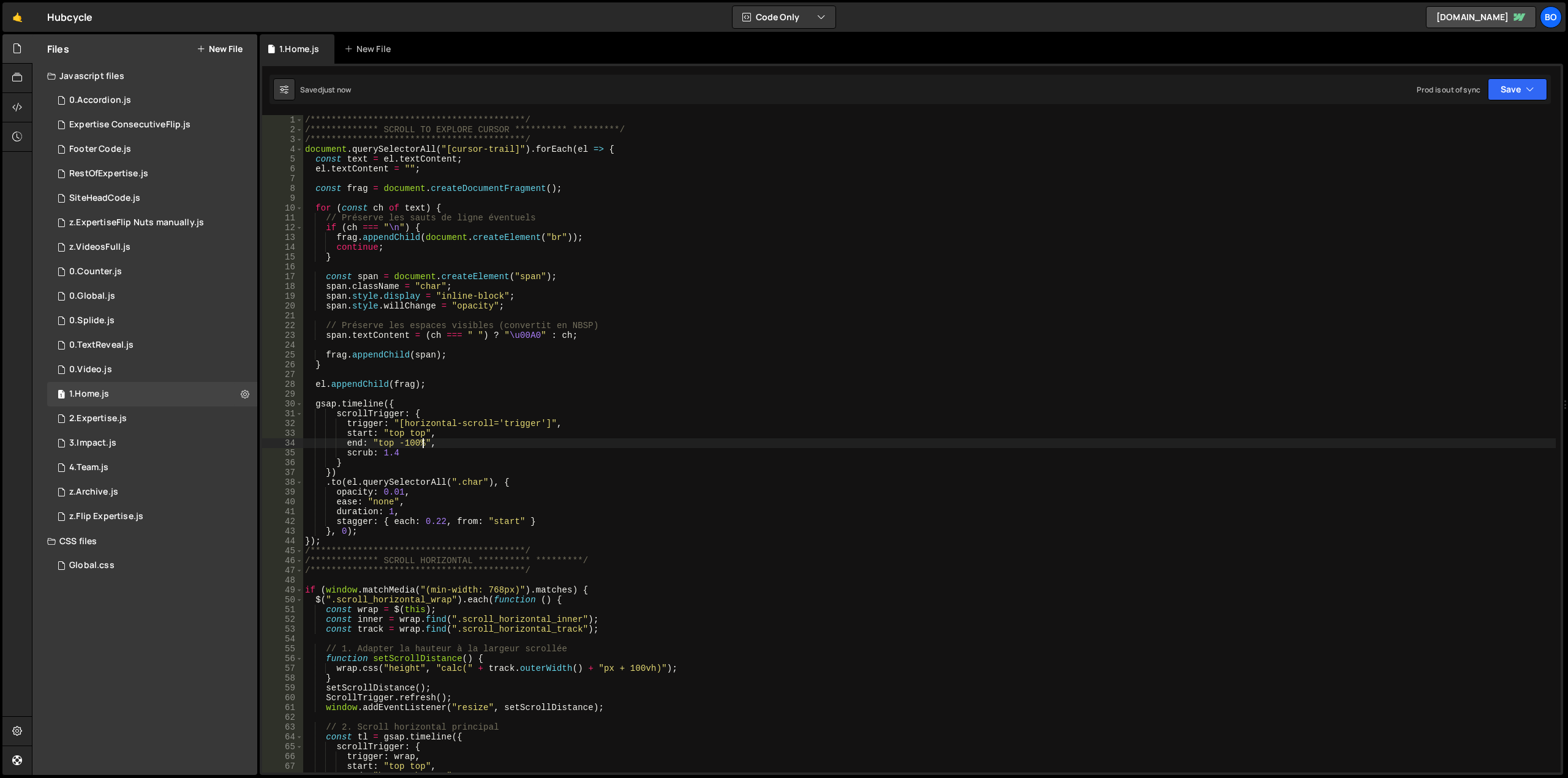
type textarea "end: "top -100%","
click at [135, 340] on div "1 0.TextReveal.js 0" at bounding box center [152, 345] width 210 height 24
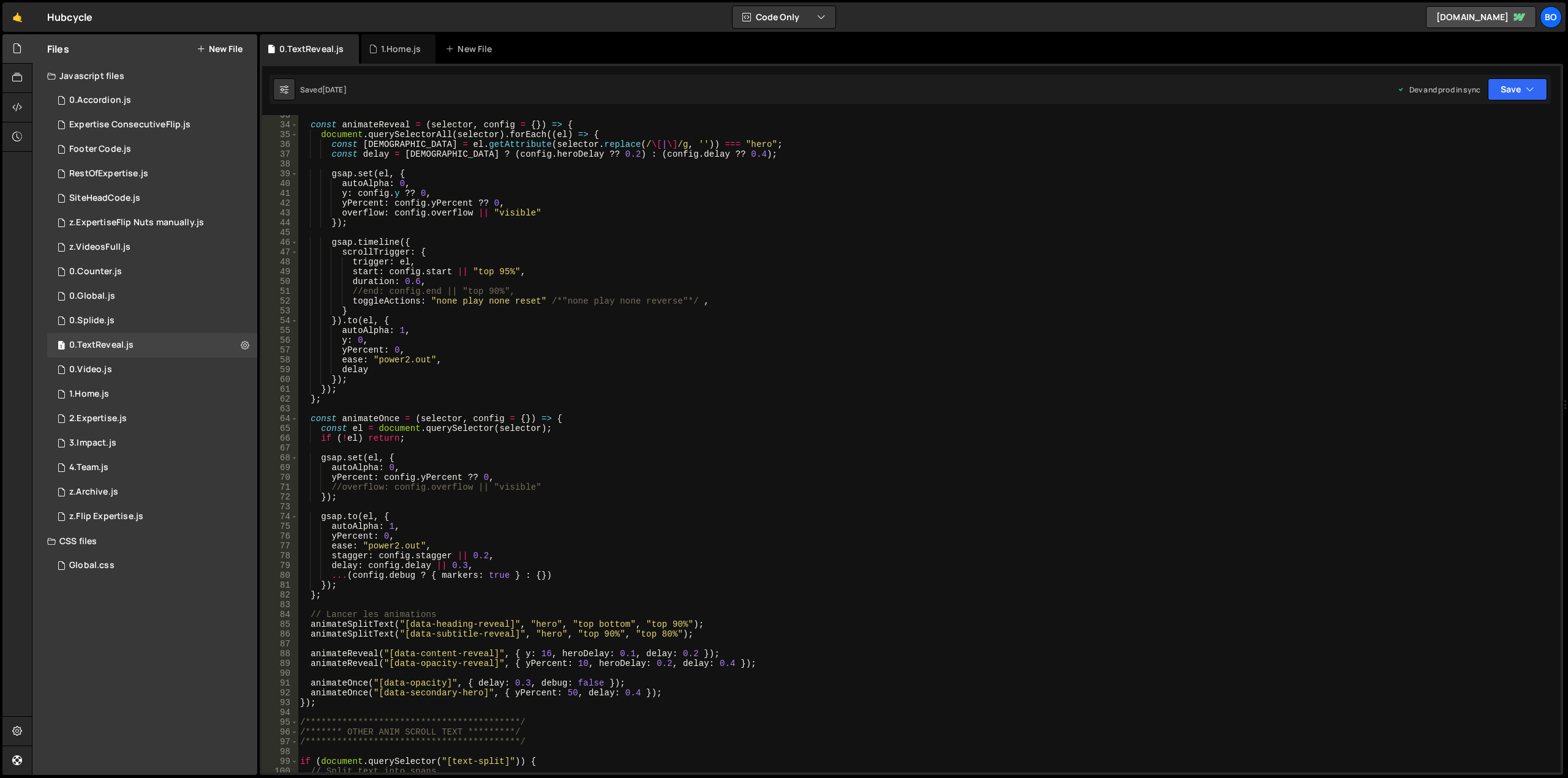
scroll to position [343, 0]
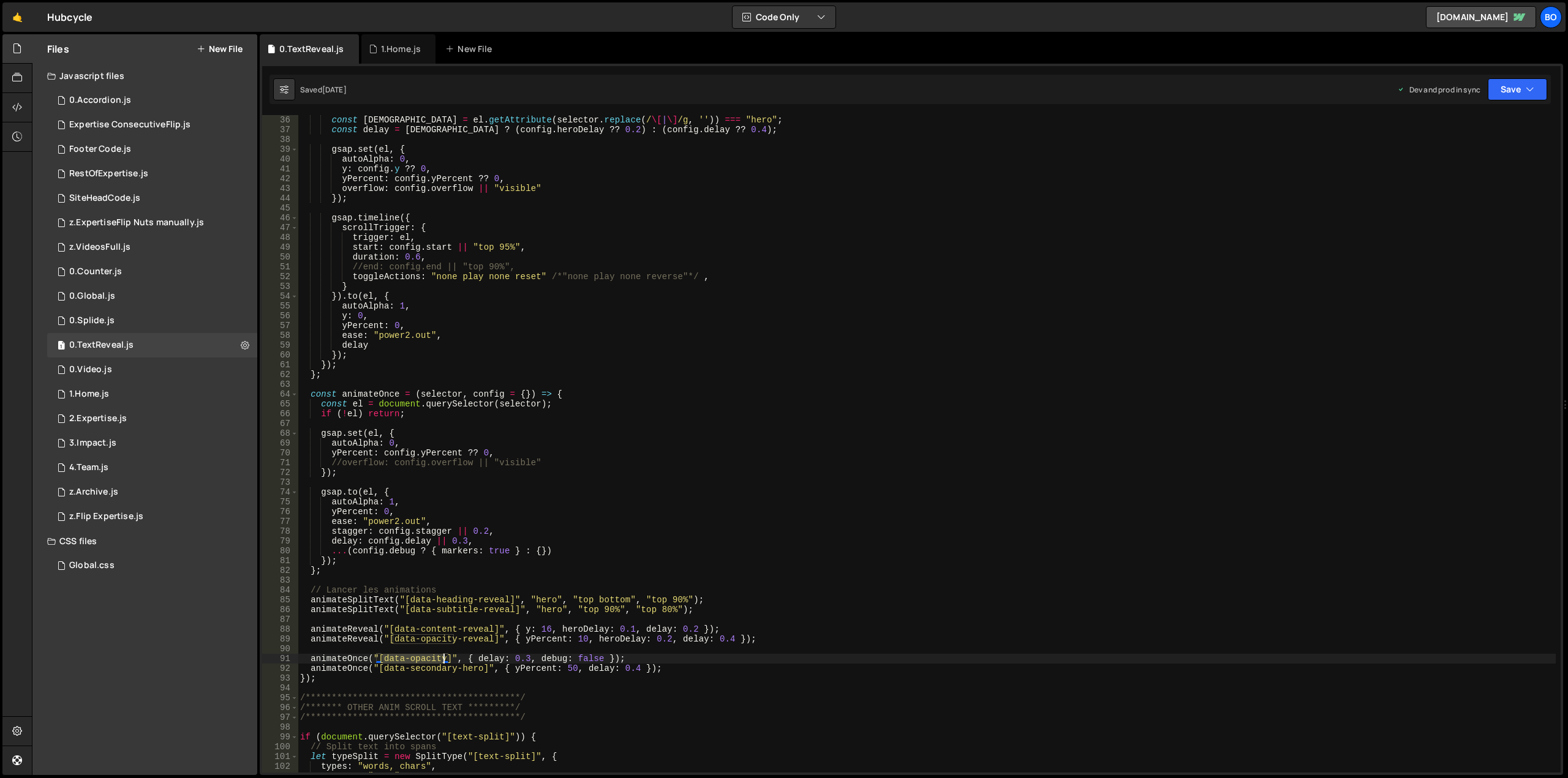
drag, startPoint x: 383, startPoint y: 657, endPoint x: 443, endPoint y: 658, distance: 60.0
click at [443, 658] on div "document . querySelectorAll ( selector ) . forEach (( el ) => { const isHero = …" at bounding box center [927, 444] width 1258 height 677
click at [398, 662] on div "document . querySelectorAll ( selector ) . forEach (( el ) => { const isHero = …" at bounding box center [927, 443] width 1258 height 657
drag, startPoint x: 384, startPoint y: 659, endPoint x: 444, endPoint y: 659, distance: 60.0
click at [444, 659] on div "document . querySelectorAll ( selector ) . forEach (( el ) => { const isHero = …" at bounding box center [927, 444] width 1258 height 677
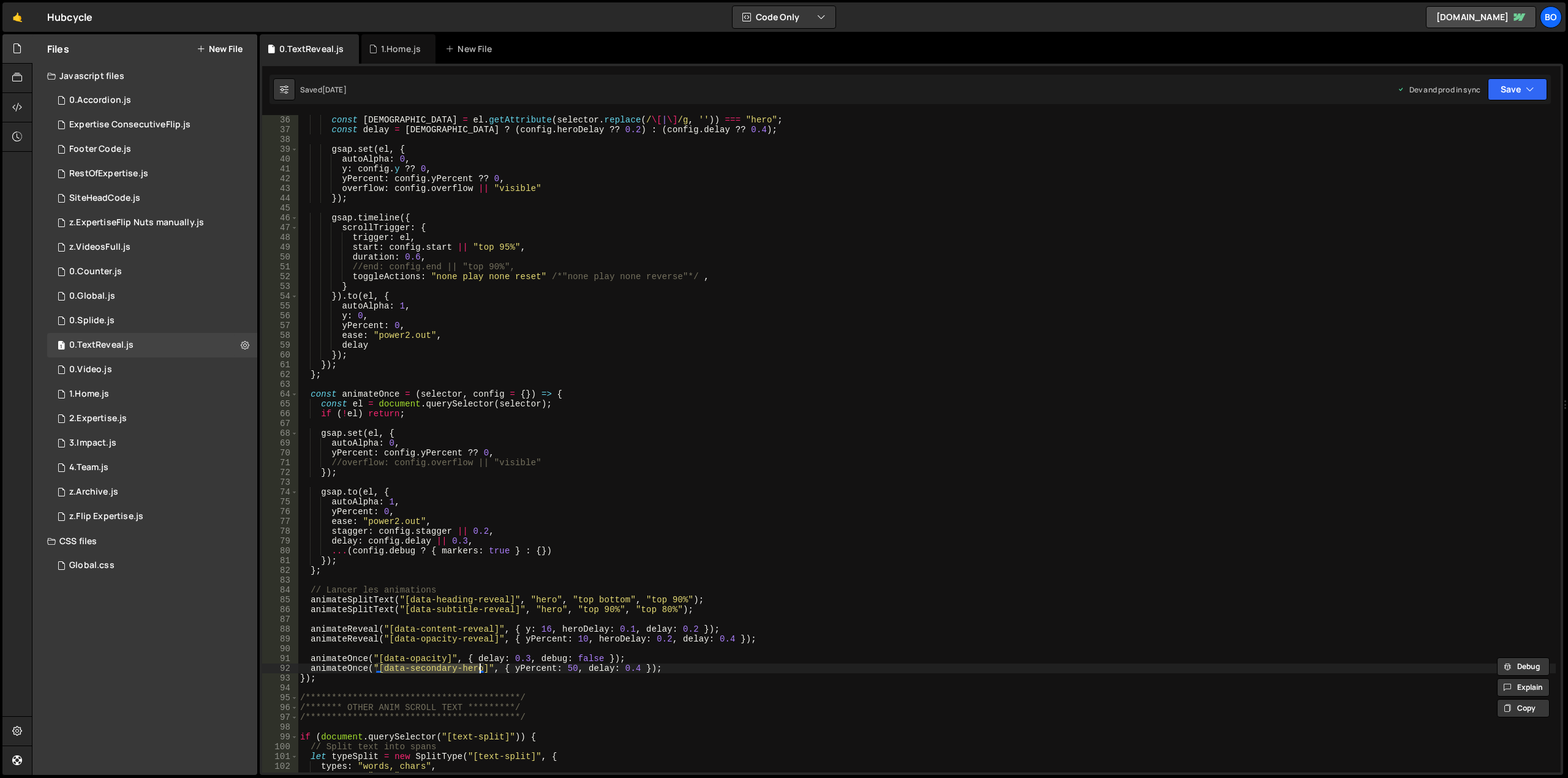
drag, startPoint x: 383, startPoint y: 667, endPoint x: 479, endPoint y: 671, distance: 96.1
click at [479, 671] on div "document . querySelectorAll ( selector ) . forEach (( el ) => { const isHero = …" at bounding box center [927, 444] width 1258 height 677
drag, startPoint x: 384, startPoint y: 657, endPoint x: 443, endPoint y: 656, distance: 59.0
click at [443, 656] on div "document . querySelectorAll ( selector ) . forEach (( el ) => { const isHero = …" at bounding box center [927, 444] width 1258 height 677
type textarea "animateOnce("[data-opacity]", { delay: 0.3, debug: false });"
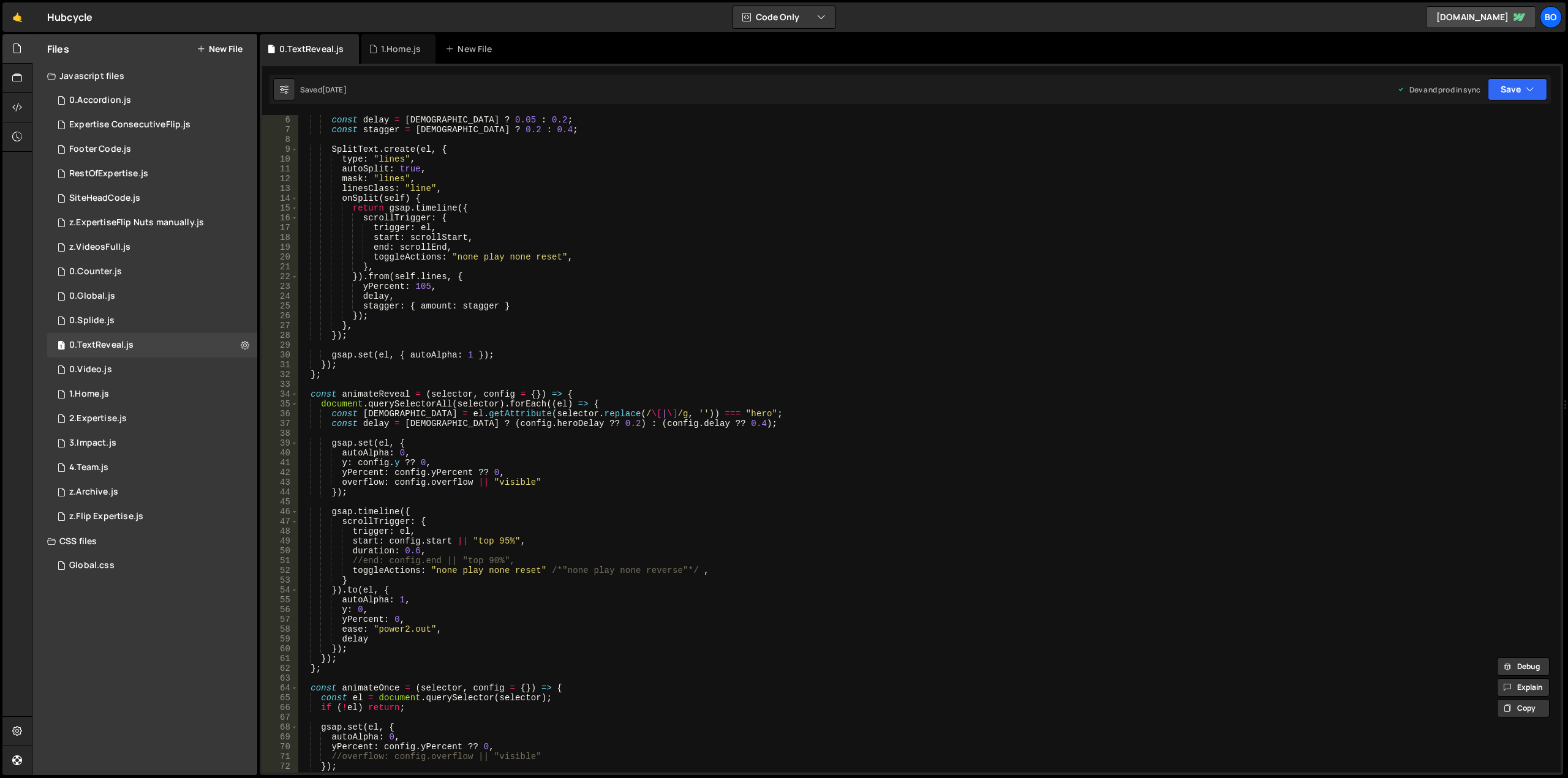
scroll to position [0, 0]
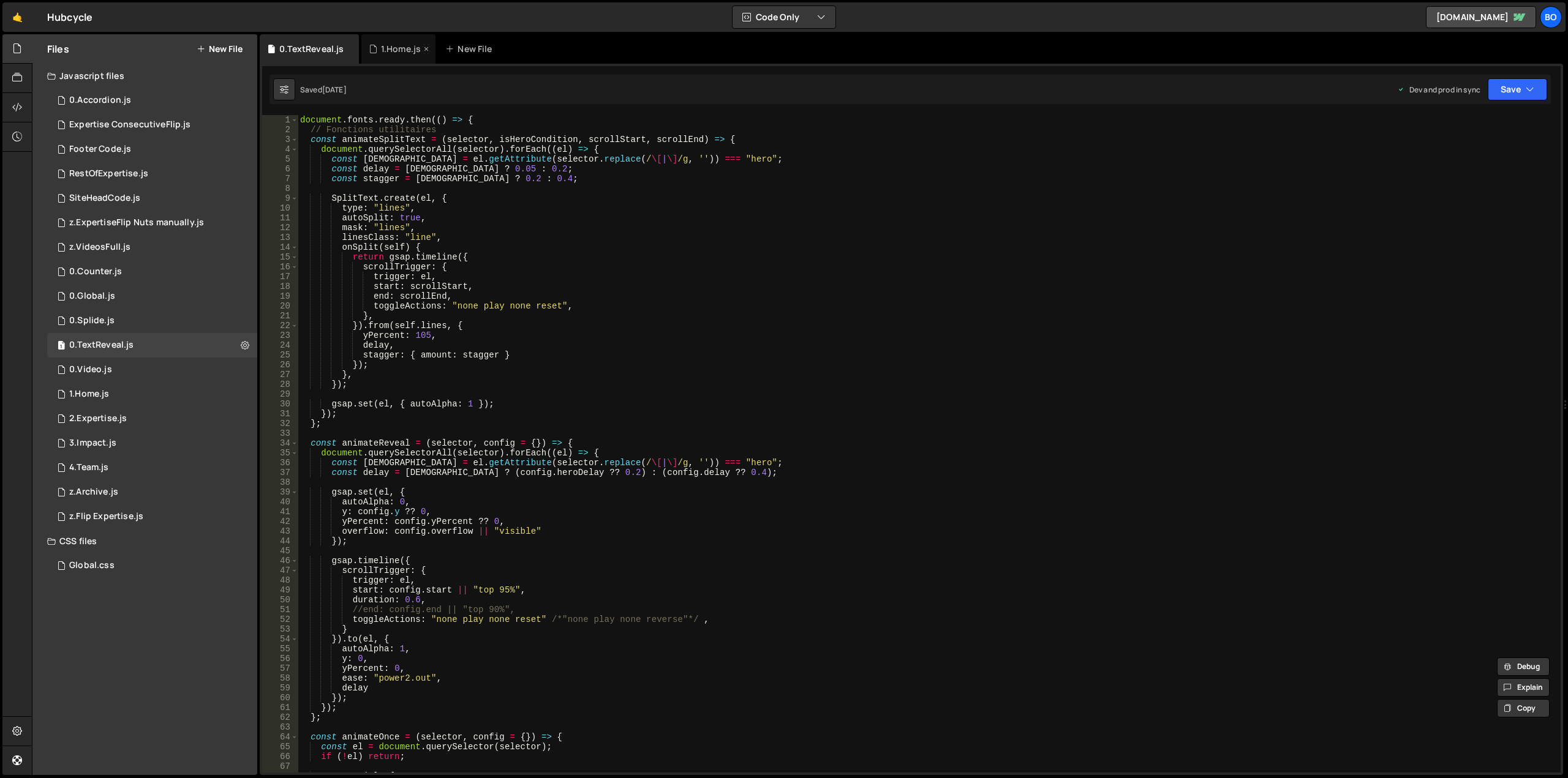
click at [384, 48] on div "1.Home.js" at bounding box center [400, 48] width 40 height 12
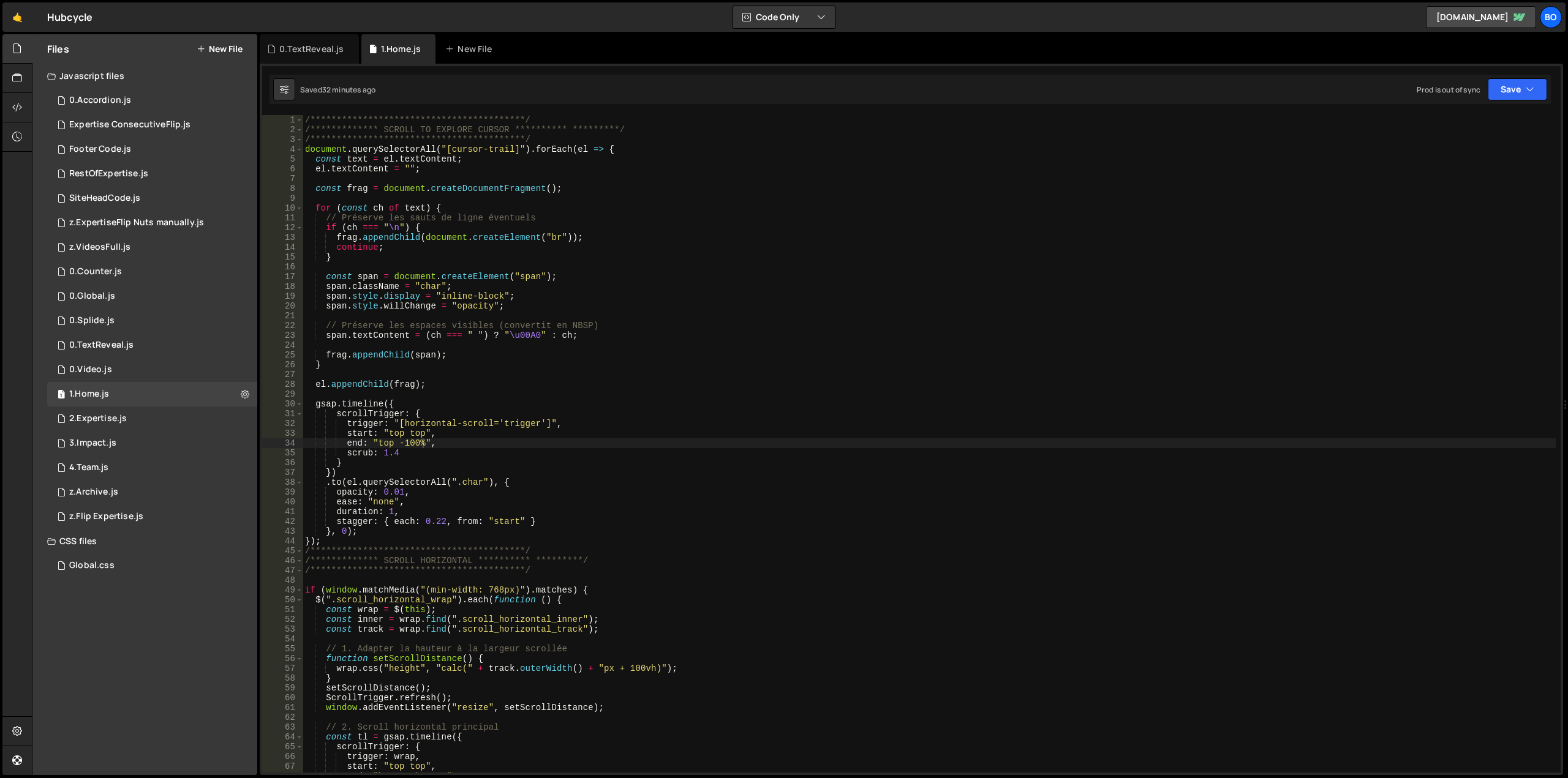
click at [508, 521] on div "**********" at bounding box center [929, 453] width 1253 height 677
drag, startPoint x: 406, startPoint y: 444, endPoint x: 412, endPoint y: 441, distance: 6.7
click at [406, 443] on div "**********" at bounding box center [929, 453] width 1253 height 677
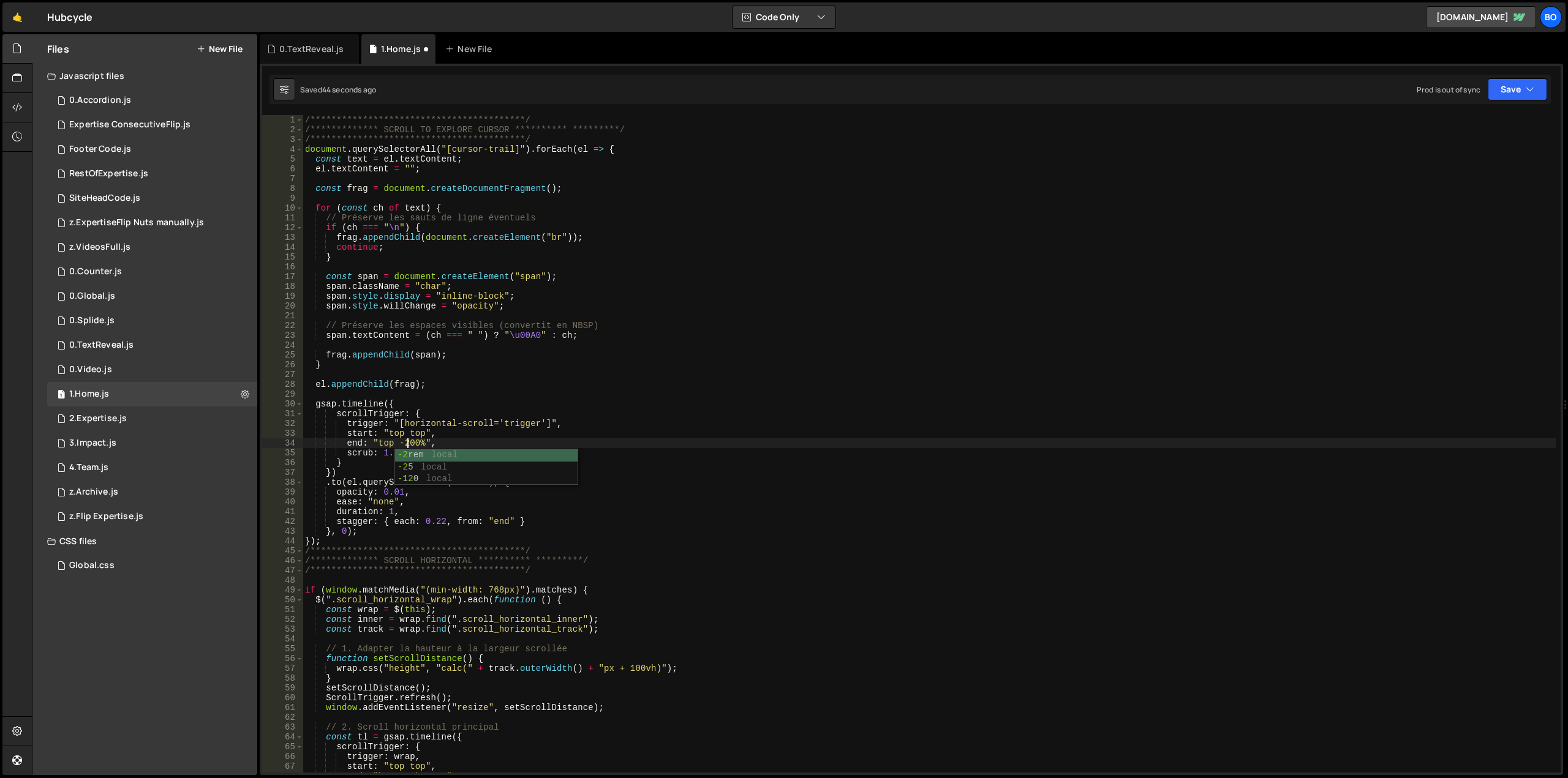
scroll to position [0, 8]
click at [383, 438] on div "**********" at bounding box center [929, 453] width 1253 height 677
drag, startPoint x: 411, startPoint y: 440, endPoint x: 437, endPoint y: 440, distance: 26.0
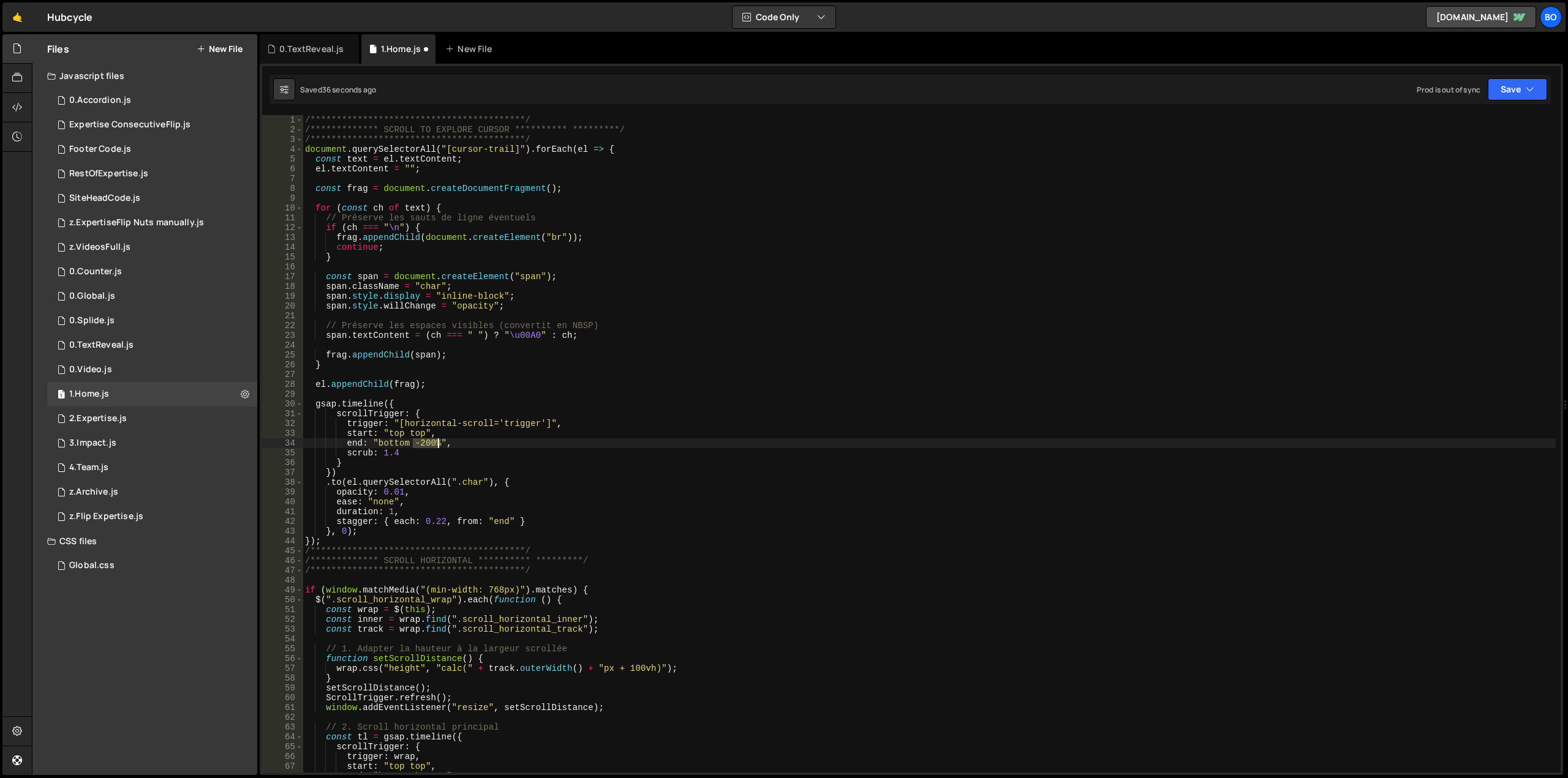
click at [437, 440] on div "**********" at bounding box center [929, 453] width 1253 height 677
click at [432, 447] on div "**********" at bounding box center [929, 453] width 1253 height 677
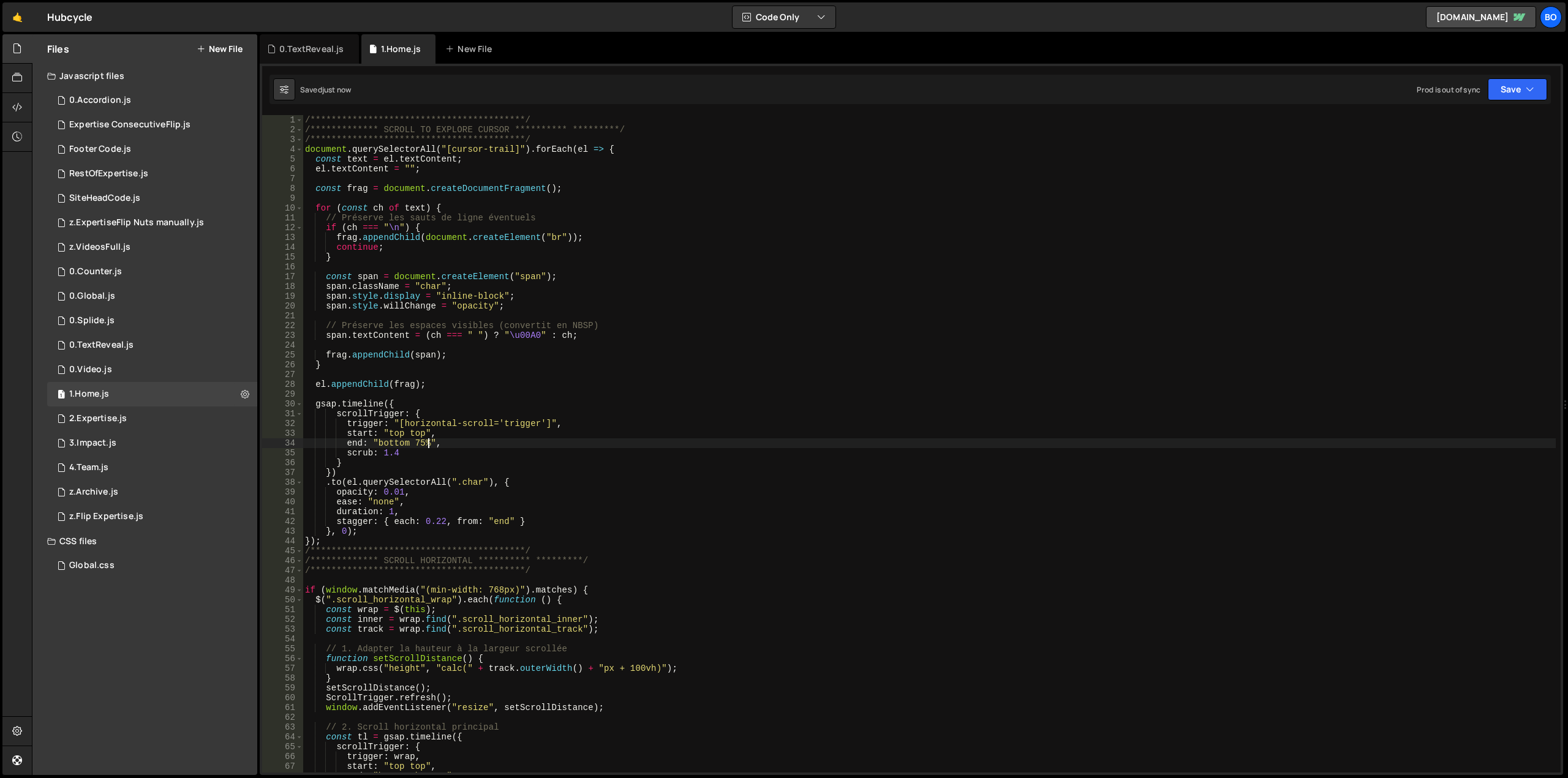
type textarea "end: "bottom 75%","
